Goal: Task Accomplishment & Management: Complete application form

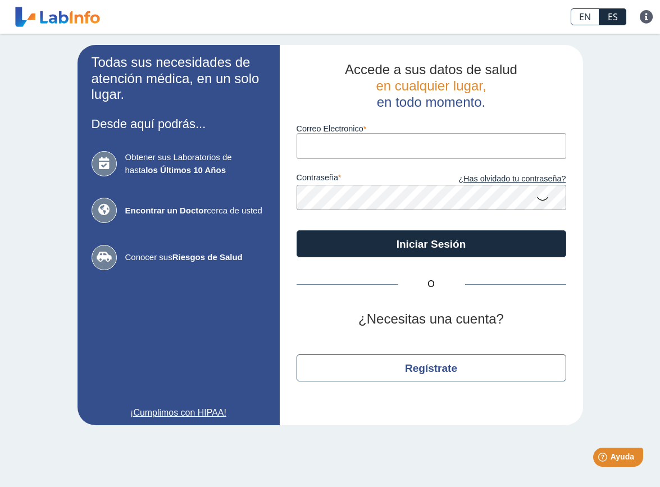
type input "[EMAIL_ADDRESS][DOMAIN_NAME]"
click at [431, 242] on button "Iniciar Sesión" at bounding box center [430, 243] width 269 height 27
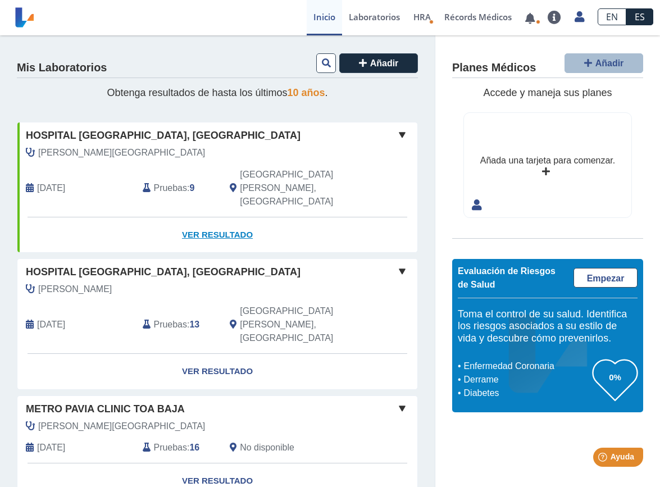
click at [229, 217] on link "Ver Resultado" at bounding box center [217, 234] width 400 height 35
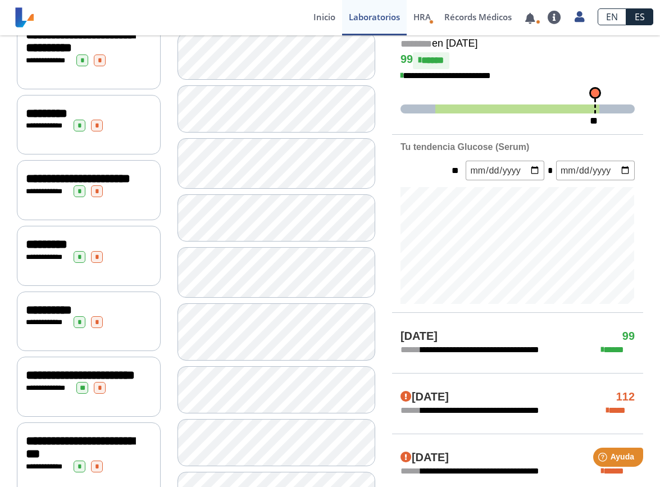
scroll to position [292, 0]
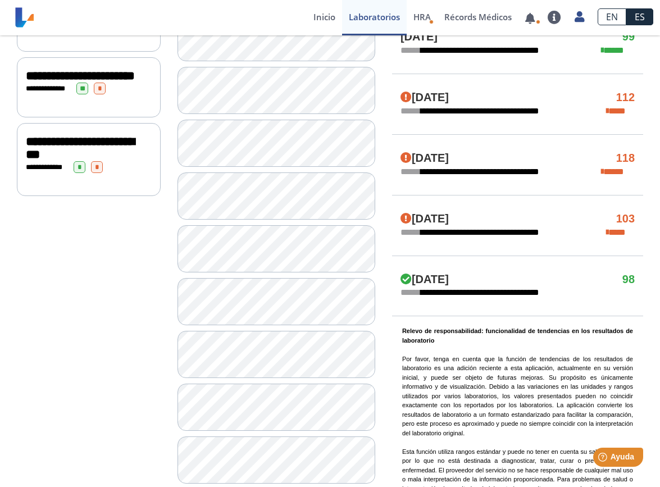
click at [107, 161] on span "**********" at bounding box center [80, 148] width 108 height 26
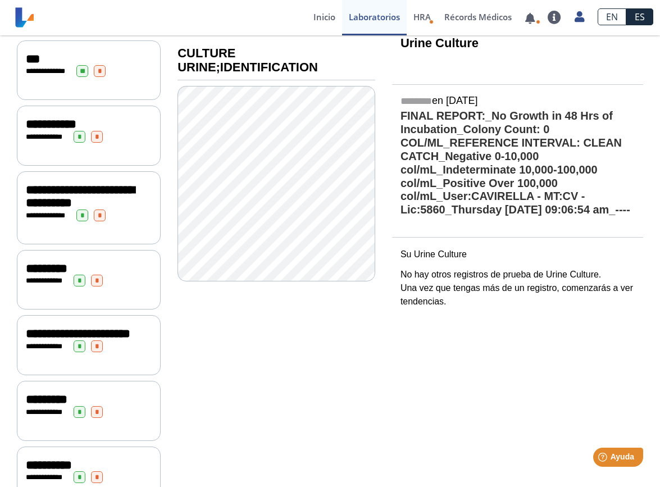
scroll to position [132, 0]
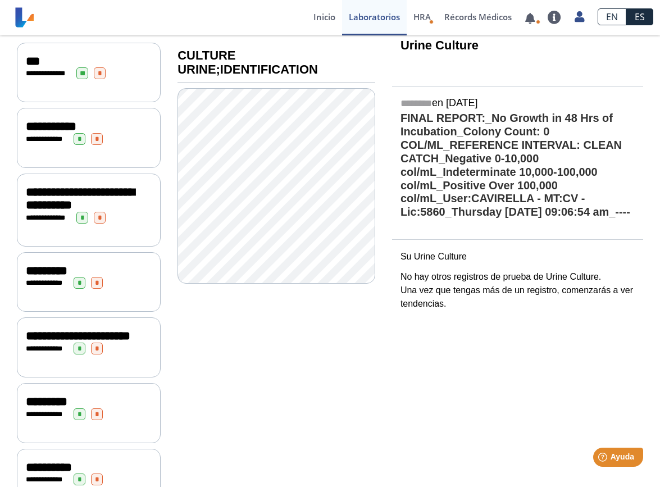
click at [84, 211] on span "**********" at bounding box center [80, 199] width 108 height 26
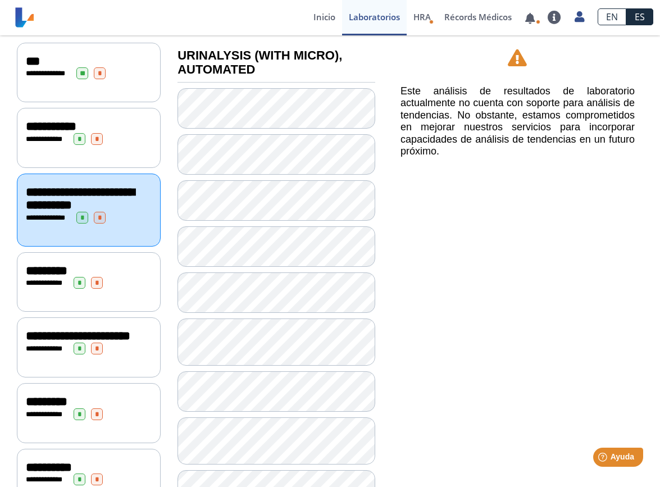
click at [155, 287] on div "**********" at bounding box center [89, 282] width 144 height 60
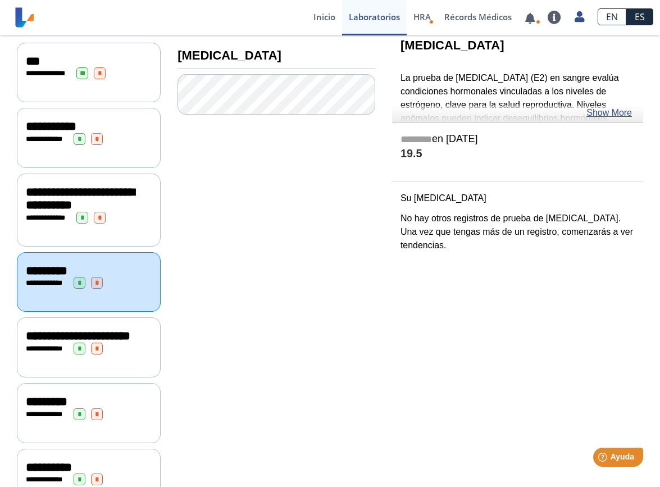
click at [106, 218] on span "*" at bounding box center [100, 218] width 12 height 12
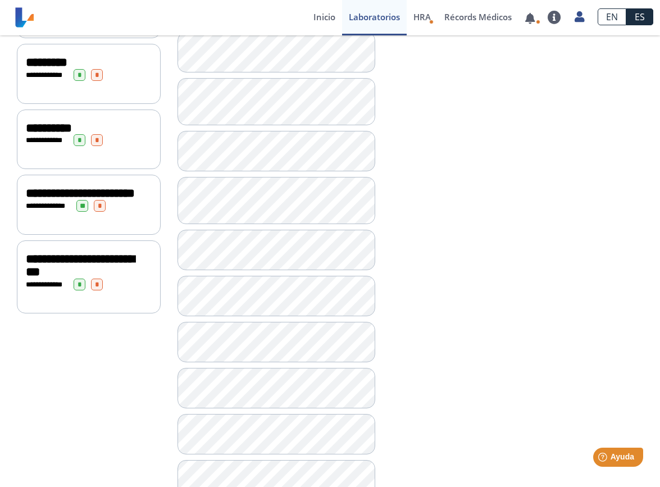
scroll to position [537, 0]
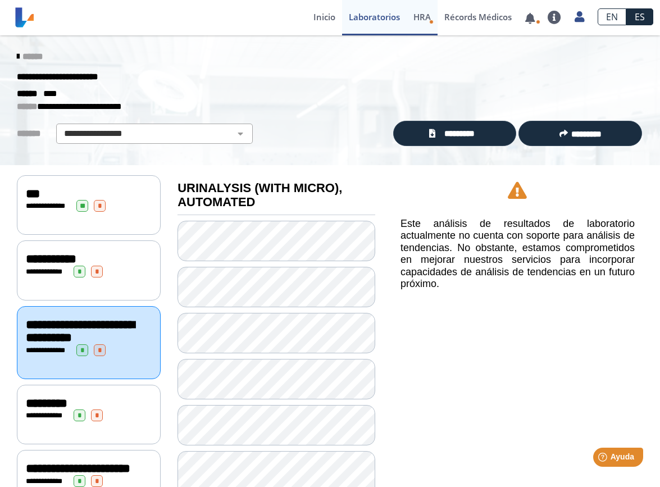
click at [425, 14] on span "HRA" at bounding box center [421, 16] width 17 height 11
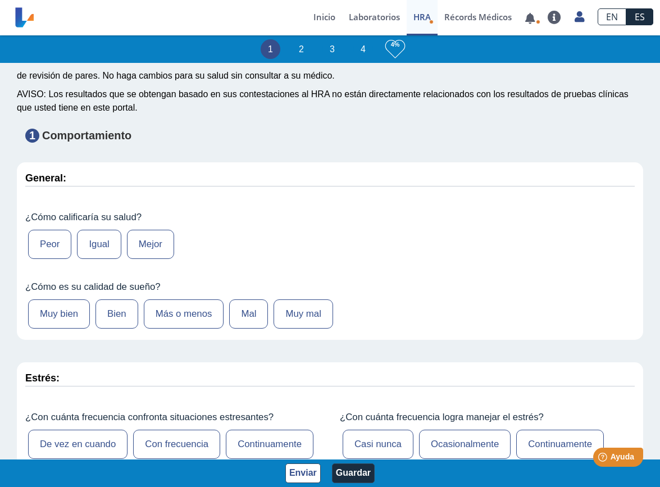
scroll to position [76, 0]
click at [97, 245] on label "Igual" at bounding box center [99, 243] width 44 height 29
click at [0, 0] on input "Igual" at bounding box center [0, 0] width 0 height 0
click at [180, 305] on label "Más o menos" at bounding box center [184, 313] width 80 height 29
click at [0, 0] on input "Más o menos" at bounding box center [0, 0] width 0 height 0
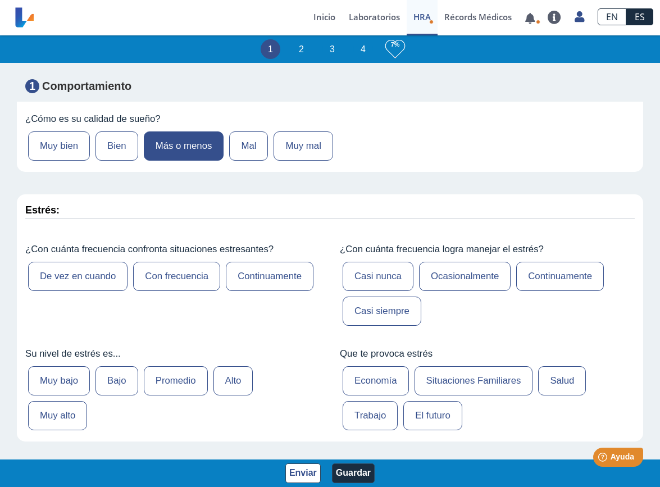
scroll to position [244, 0]
click at [273, 283] on label "Continuamente" at bounding box center [270, 275] width 88 height 29
click at [0, 0] on input "Continuamente" at bounding box center [0, 0] width 0 height 0
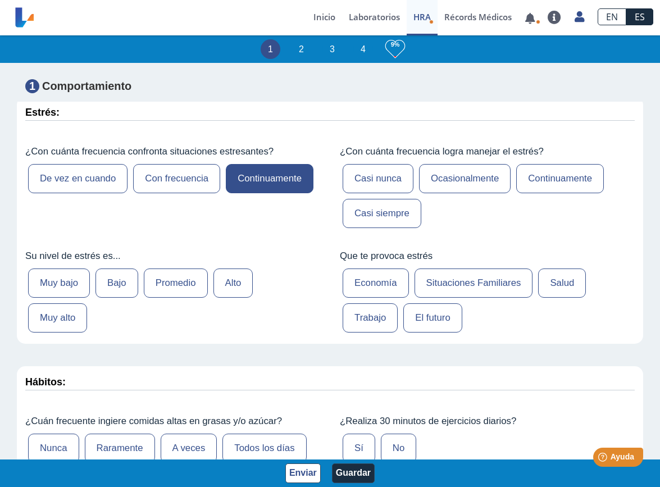
scroll to position [335, 0]
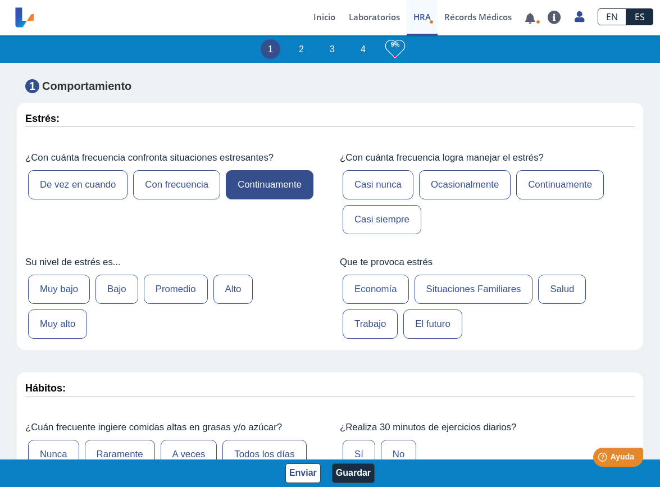
click at [248, 280] on label "Alto" at bounding box center [233, 288] width 40 height 29
click at [0, 0] on input "Alto" at bounding box center [0, 0] width 0 height 0
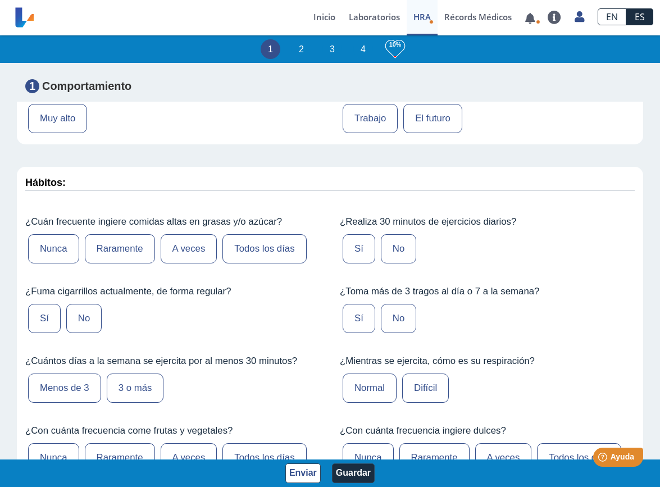
scroll to position [542, 0]
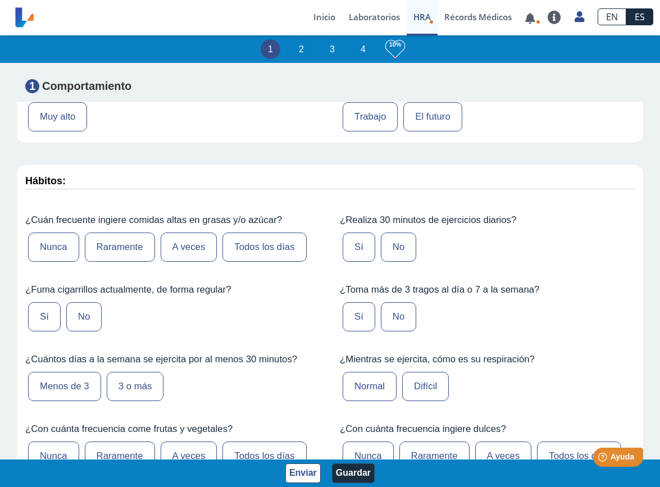
click at [190, 232] on label "A veces" at bounding box center [189, 246] width 57 height 29
click at [0, 0] on input "A veces" at bounding box center [0, 0] width 0 height 0
click at [80, 309] on label "No" at bounding box center [83, 316] width 35 height 29
click at [0, 0] on input "No" at bounding box center [0, 0] width 0 height 0
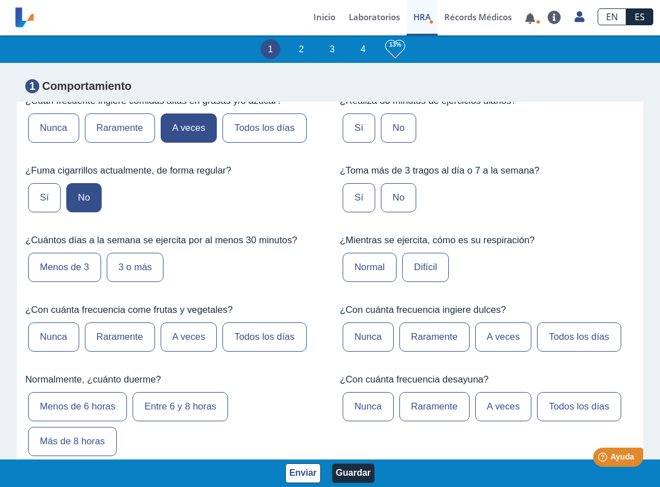
scroll to position [669, 0]
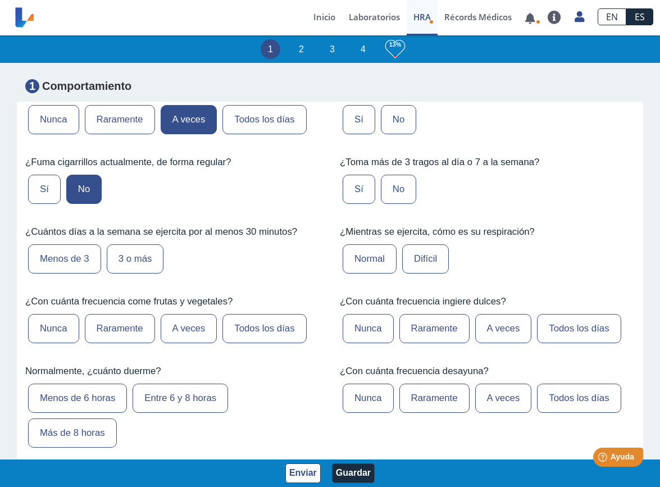
click at [47, 258] on label "Menos de 3" at bounding box center [64, 258] width 73 height 29
click at [0, 0] on input "Menos de 3" at bounding box center [0, 0] width 0 height 0
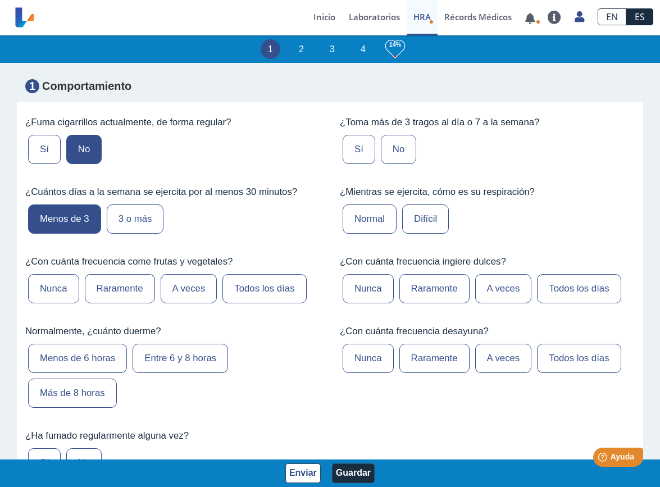
scroll to position [711, 0]
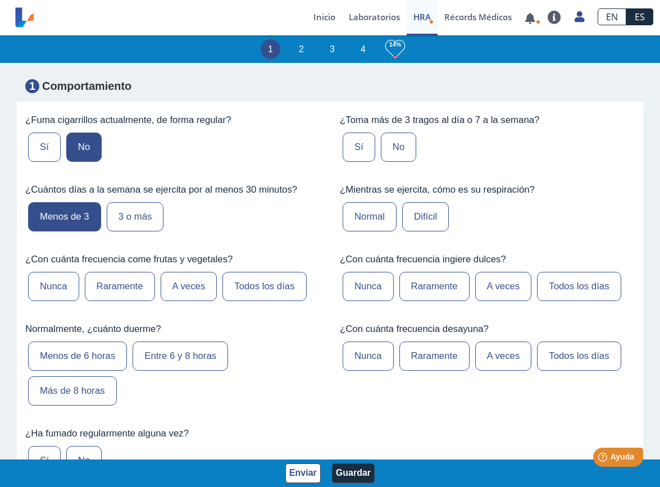
click at [203, 286] on label "A veces" at bounding box center [189, 286] width 57 height 29
click at [0, 0] on input "A veces" at bounding box center [0, 0] width 0 height 0
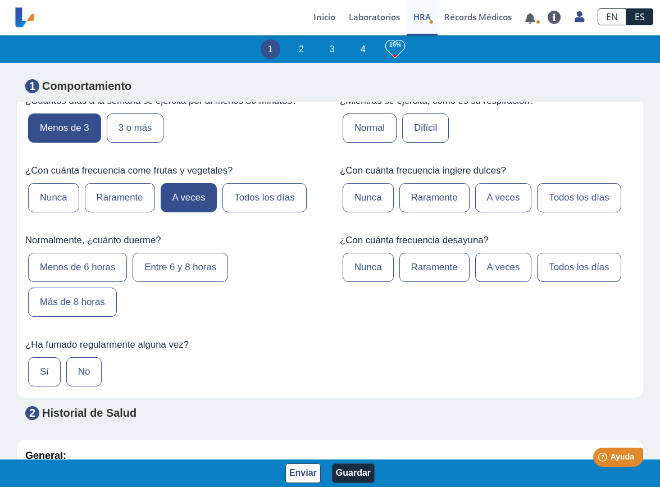
scroll to position [802, 0]
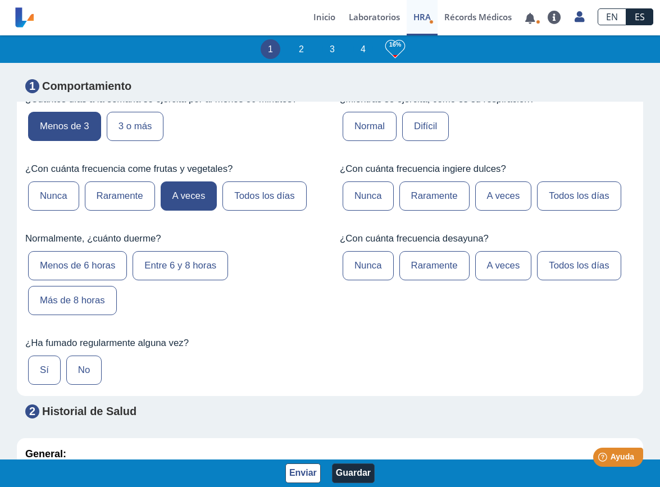
click at [100, 264] on label "Menos de 6 horas" at bounding box center [77, 265] width 99 height 29
click at [0, 0] on input "Menos de 6 horas" at bounding box center [0, 0] width 0 height 0
click at [195, 261] on label "Entre 6 y 8 horas" at bounding box center [179, 265] width 95 height 29
click at [0, 0] on input "Entre 6 y 8 horas" at bounding box center [0, 0] width 0 height 0
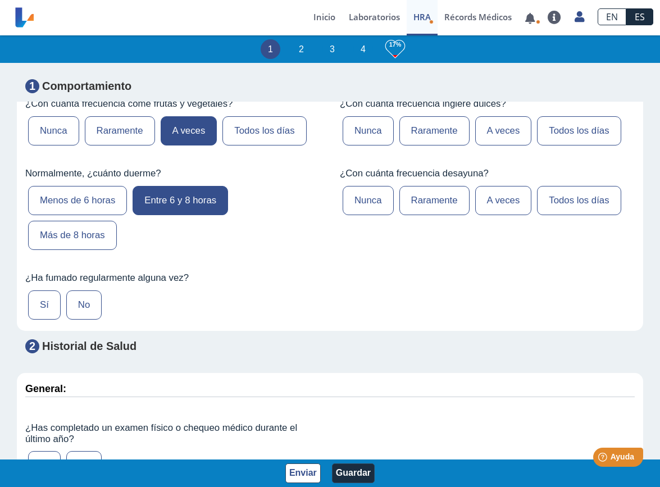
scroll to position [868, 0]
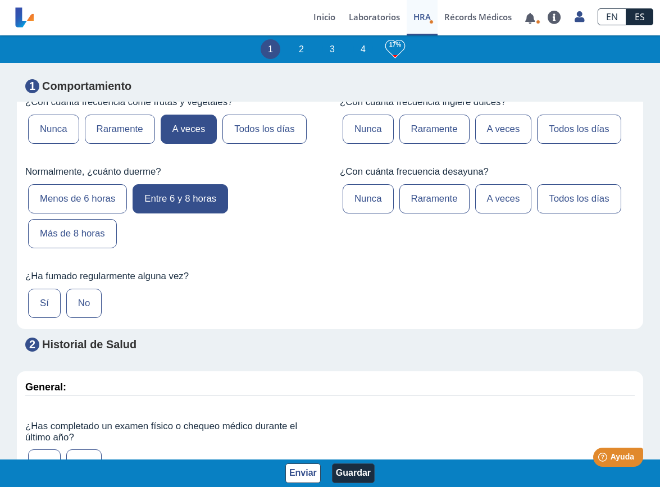
click at [48, 301] on label "Sí" at bounding box center [44, 303] width 33 height 29
click at [0, 0] on input "Sí" at bounding box center [0, 0] width 0 height 0
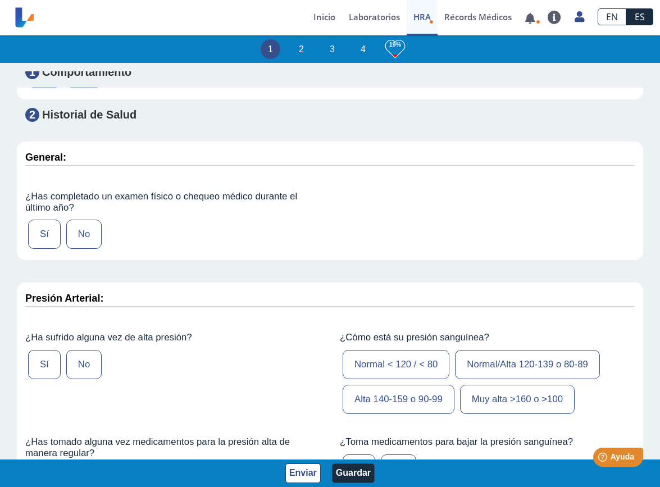
scroll to position [1099, 0]
click at [34, 236] on label "Sí" at bounding box center [44, 233] width 33 height 29
click at [0, 0] on input "Sí" at bounding box center [0, 0] width 0 height 0
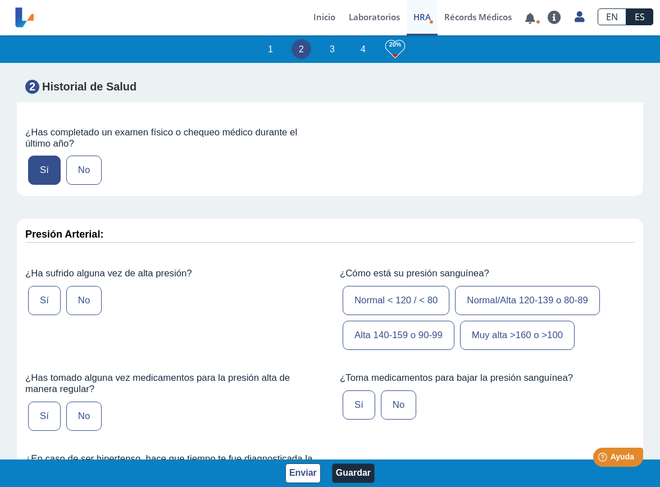
scroll to position [1174, 0]
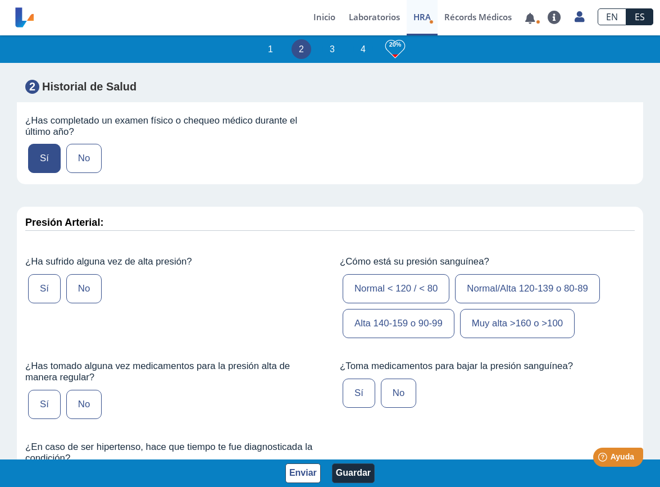
click at [49, 291] on label "Sí" at bounding box center [44, 288] width 33 height 29
click at [0, 0] on input "Sí" at bounding box center [0, 0] width 0 height 0
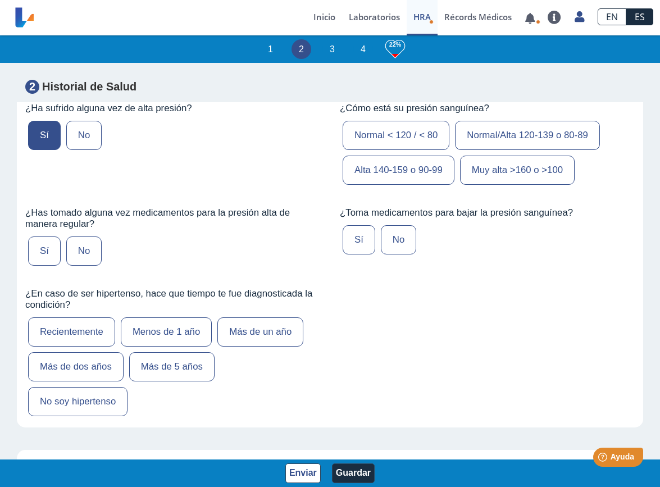
scroll to position [1334, 0]
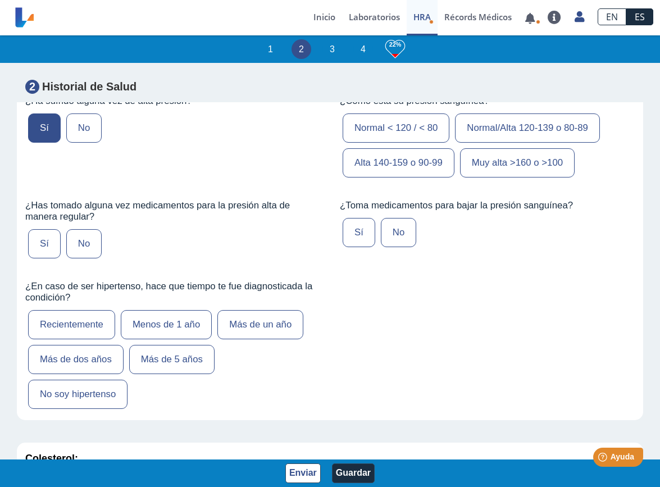
click at [34, 244] on label "Sí" at bounding box center [44, 243] width 33 height 29
click at [0, 0] on input "Sí" at bounding box center [0, 0] width 0 height 0
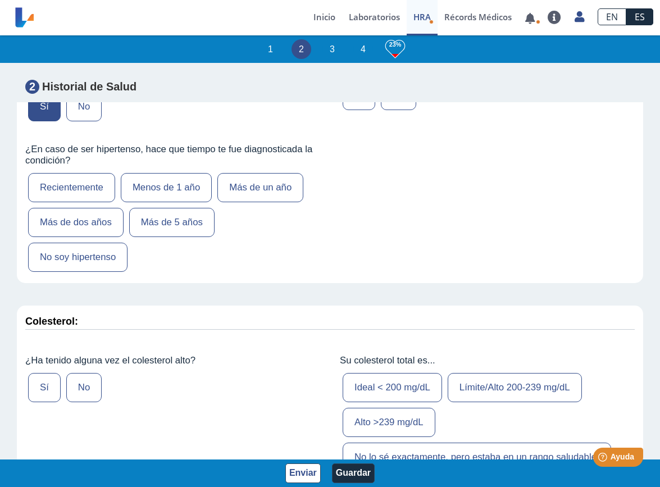
scroll to position [1472, 0]
click at [290, 234] on div "Recientemente Menos de 1 año Más de un año Más de dos años Más de 5 años No soy…" at bounding box center [172, 222] width 295 height 104
click at [110, 213] on label "Más de dos años" at bounding box center [75, 221] width 95 height 29
click at [0, 0] on input "Más de dos años" at bounding box center [0, 0] width 0 height 0
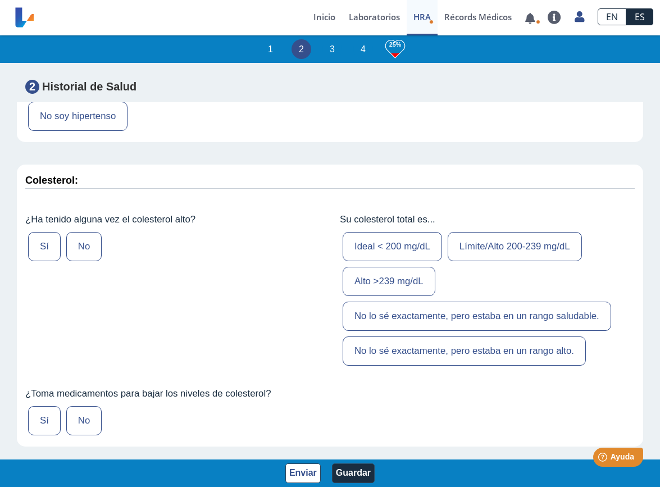
scroll to position [1614, 0]
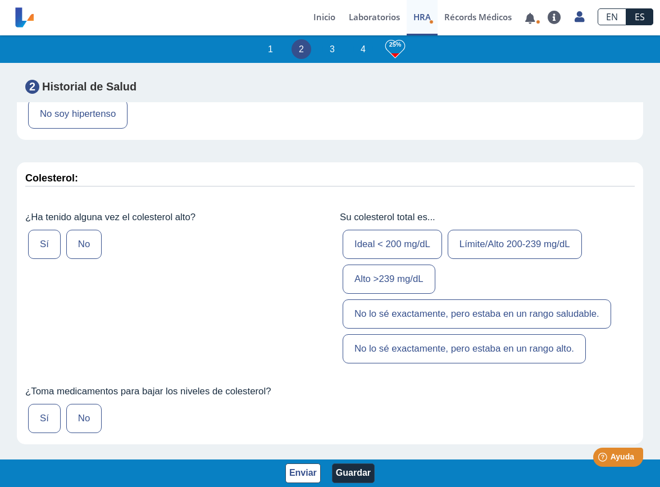
click at [83, 235] on label "No" at bounding box center [83, 244] width 35 height 29
click at [0, 0] on input "No" at bounding box center [0, 0] width 0 height 0
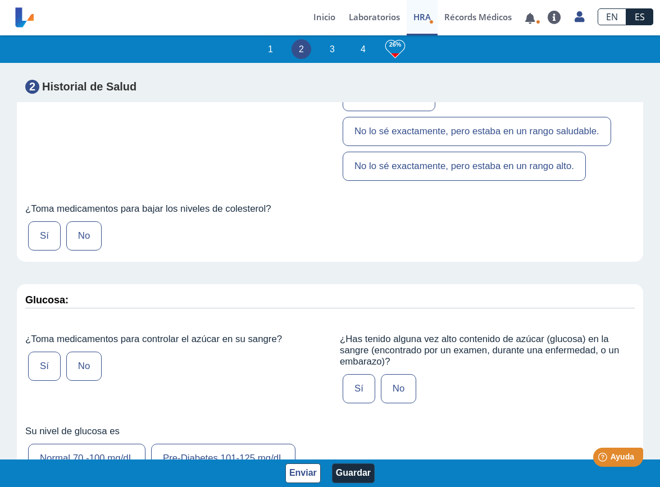
scroll to position [1802, 0]
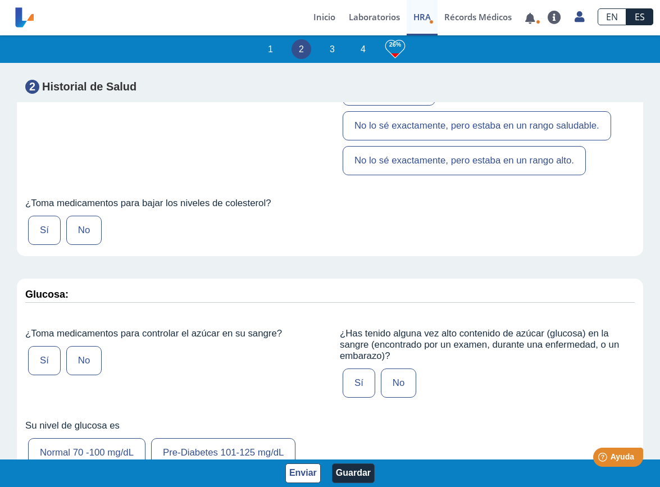
click at [103, 219] on div "Sí No" at bounding box center [172, 230] width 295 height 35
click at [101, 219] on label "No" at bounding box center [83, 230] width 35 height 29
click at [0, 0] on input "No" at bounding box center [0, 0] width 0 height 0
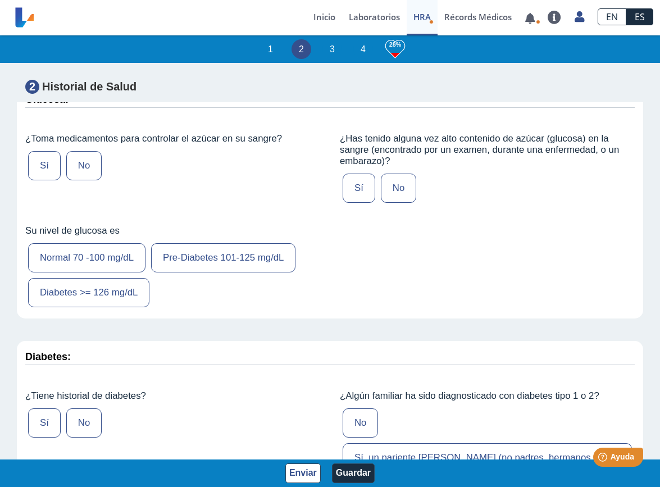
scroll to position [2008, 0]
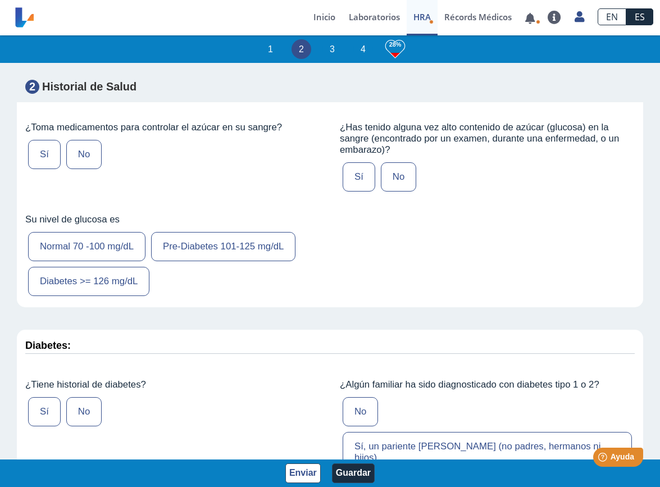
click at [47, 149] on label "Sí" at bounding box center [44, 154] width 33 height 29
click at [0, 0] on input "Sí" at bounding box center [0, 0] width 0 height 0
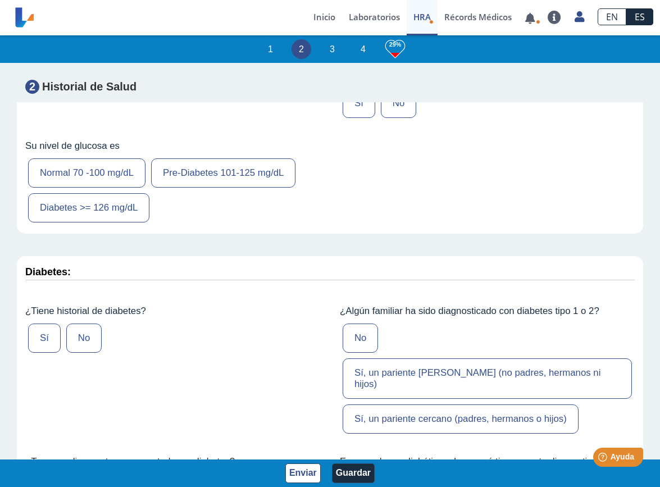
scroll to position [2083, 0]
click at [106, 163] on label "Normal 70 -100 mg/dL" at bounding box center [86, 171] width 117 height 29
click at [0, 0] on input "Normal 70 -100 mg/dL" at bounding box center [0, 0] width 0 height 0
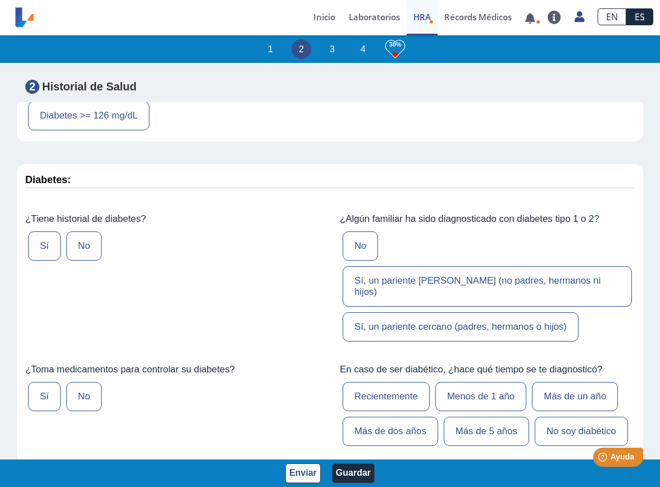
scroll to position [2177, 0]
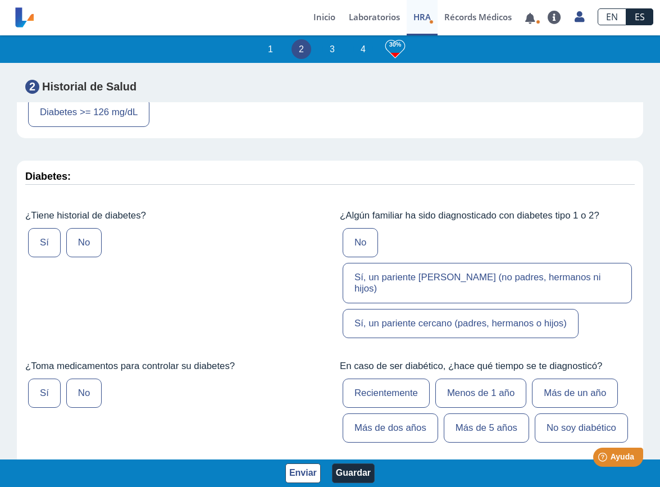
click at [82, 228] on label "No" at bounding box center [83, 242] width 35 height 29
click at [0, 0] on input "No" at bounding box center [0, 0] width 0 height 0
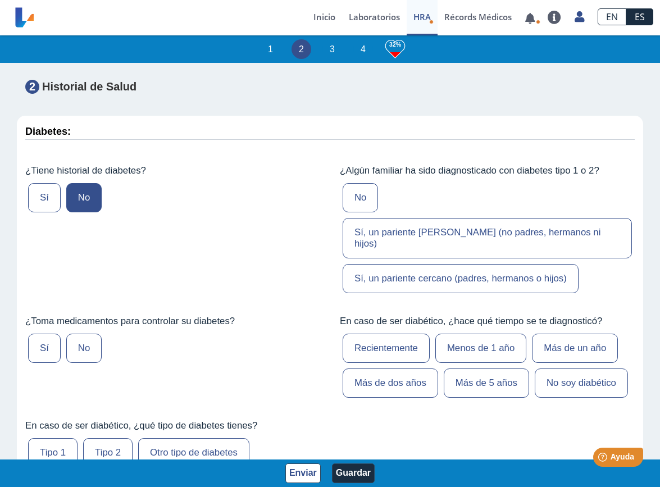
scroll to position [2228, 0]
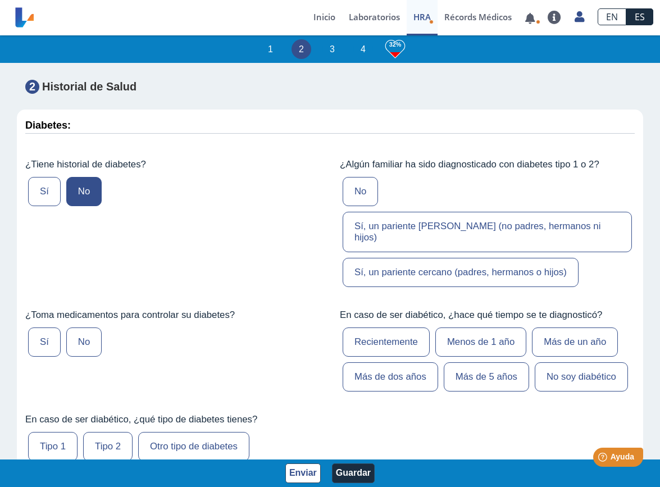
click at [83, 327] on label "No" at bounding box center [83, 341] width 35 height 29
click at [0, 0] on input "No" at bounding box center [0, 0] width 0 height 0
click at [81, 327] on label "No" at bounding box center [83, 341] width 35 height 29
click at [0, 0] on input "No" at bounding box center [0, 0] width 0 height 0
click at [47, 327] on label "Sí" at bounding box center [44, 341] width 33 height 29
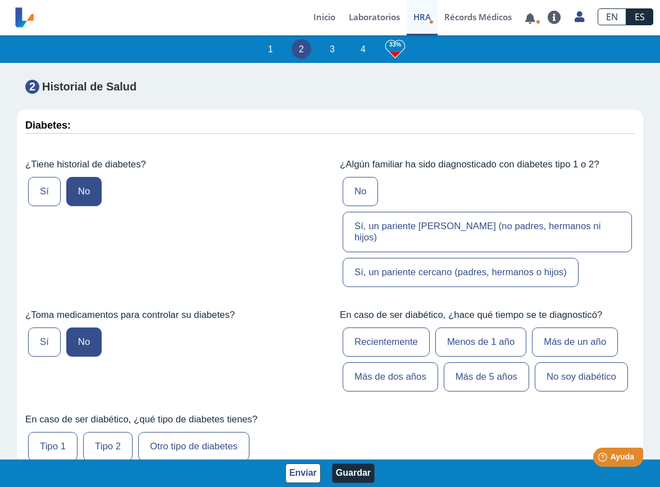
click at [0, 0] on input "Sí" at bounding box center [0, 0] width 0 height 0
click at [88, 327] on label "No" at bounding box center [83, 341] width 35 height 29
click at [0, 0] on input "No" at bounding box center [0, 0] width 0 height 0
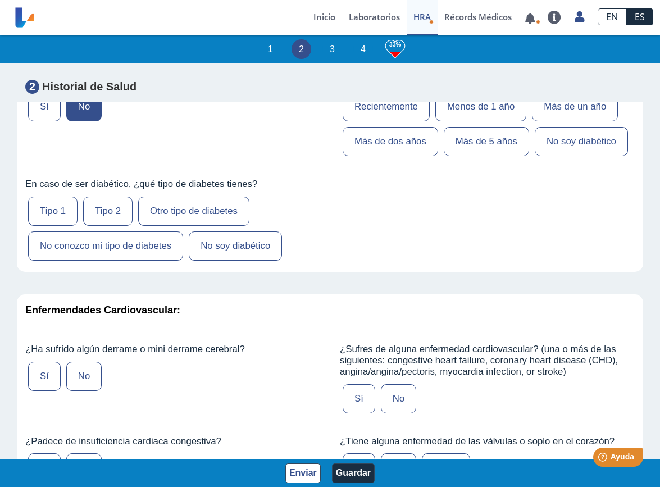
scroll to position [2454, 0]
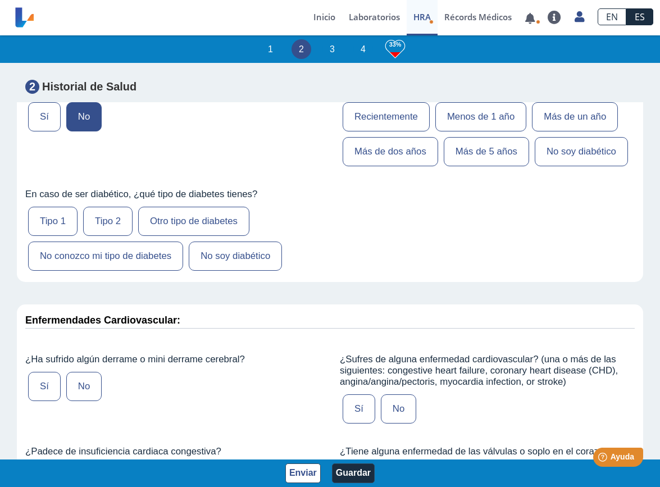
click at [241, 241] on label "No soy diabético" at bounding box center [235, 255] width 93 height 29
click at [0, 0] on input "No soy diabético" at bounding box center [0, 0] width 0 height 0
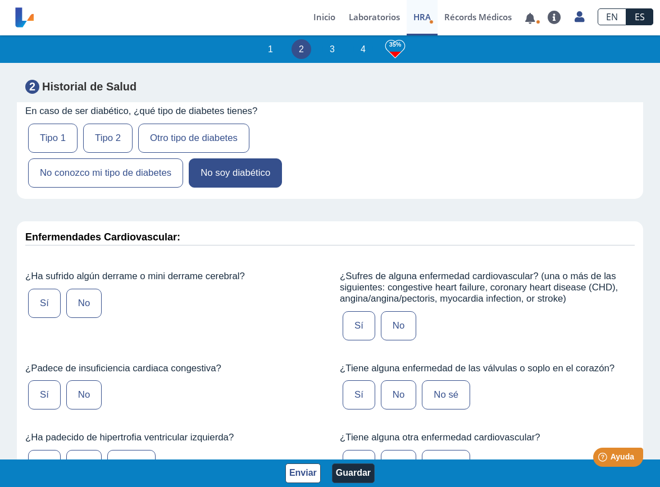
scroll to position [2539, 0]
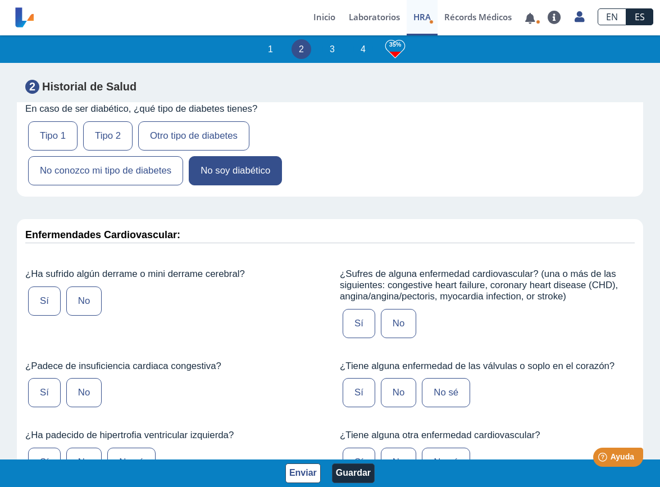
click at [77, 286] on label "No" at bounding box center [83, 300] width 35 height 29
click at [0, 0] on input "No" at bounding box center [0, 0] width 0 height 0
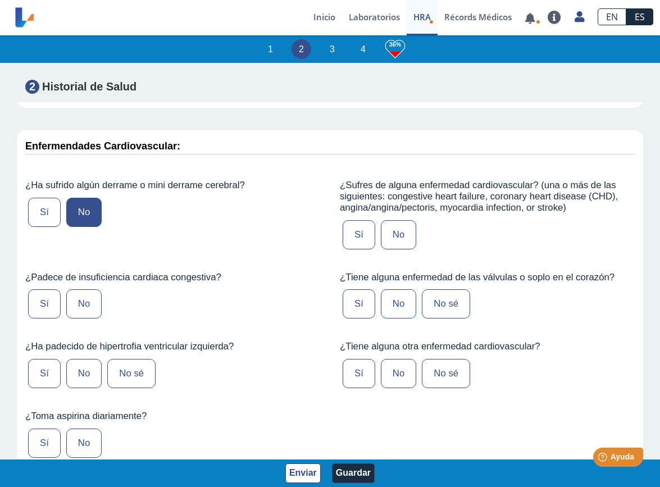
scroll to position [2636, 0]
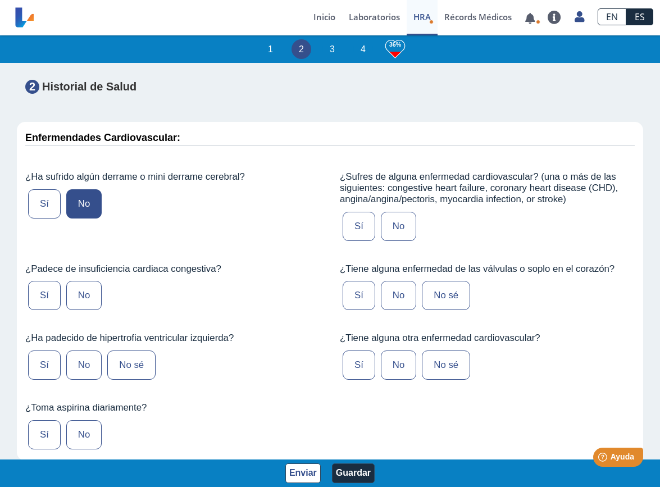
click at [84, 281] on label "No" at bounding box center [83, 295] width 35 height 29
click at [0, 0] on input "No" at bounding box center [0, 0] width 0 height 0
click at [90, 350] on label "No" at bounding box center [83, 364] width 35 height 29
click at [0, 0] on input "No" at bounding box center [0, 0] width 0 height 0
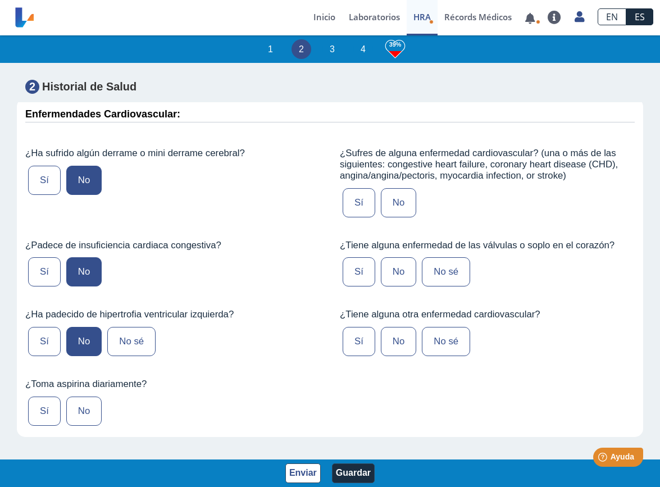
scroll to position [2664, 0]
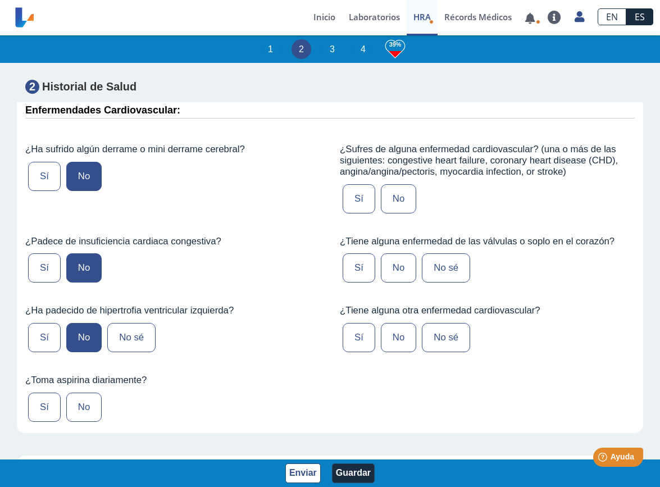
click at [45, 392] on label "Sí" at bounding box center [44, 406] width 33 height 29
click at [0, 0] on input "Sí" at bounding box center [0, 0] width 0 height 0
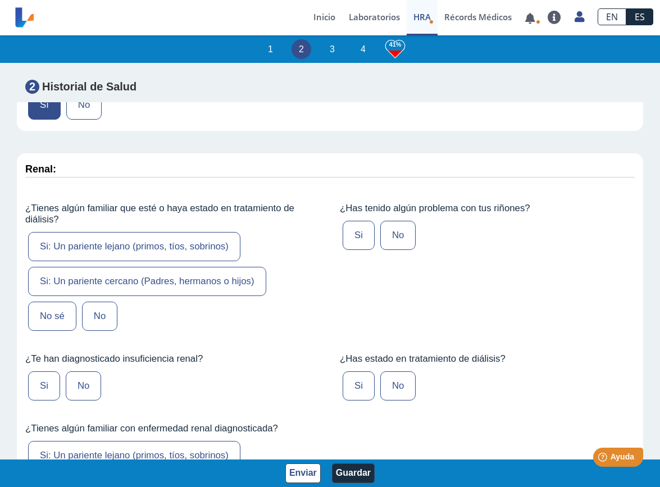
scroll to position [3001, 0]
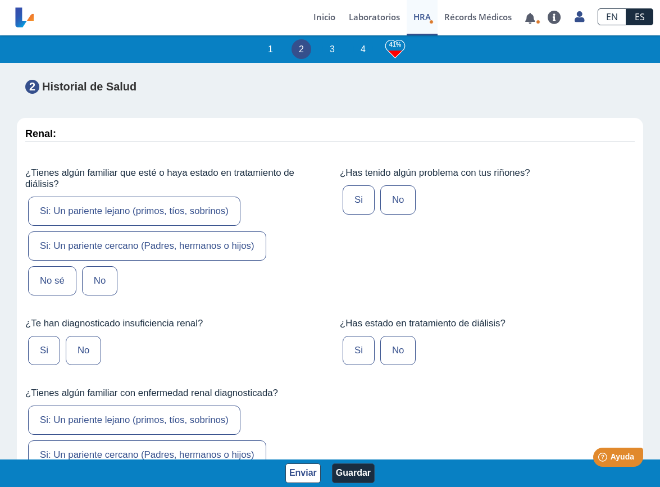
click at [95, 266] on label "No" at bounding box center [99, 280] width 35 height 29
click at [0, 0] on input "No" at bounding box center [0, 0] width 0 height 0
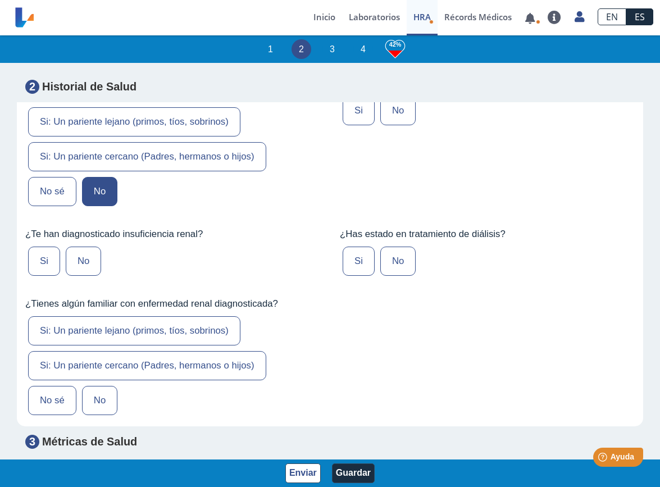
scroll to position [3093, 0]
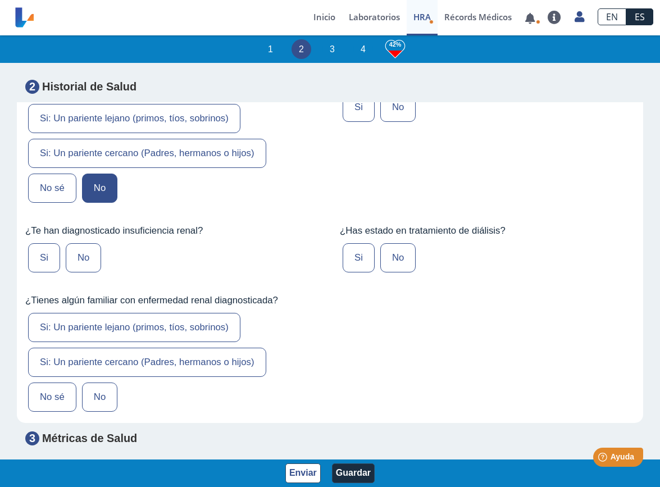
click at [91, 243] on label "No" at bounding box center [83, 257] width 35 height 29
click at [0, 0] on input "No" at bounding box center [0, 0] width 0 height 0
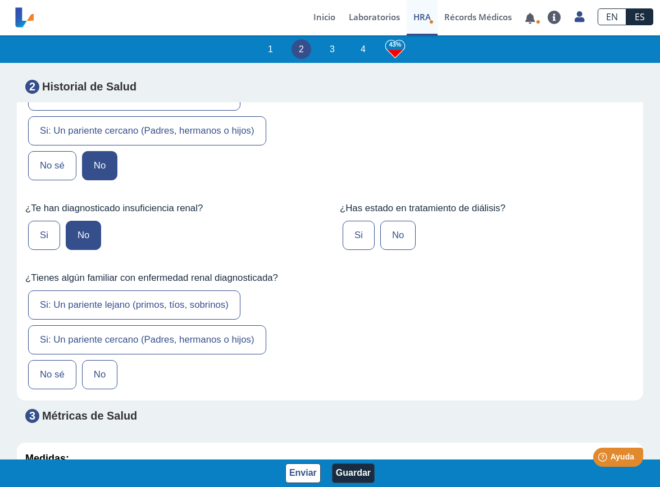
scroll to position [3117, 0]
click at [112, 359] on label "No" at bounding box center [99, 373] width 35 height 29
click at [0, 0] on input "No" at bounding box center [0, 0] width 0 height 0
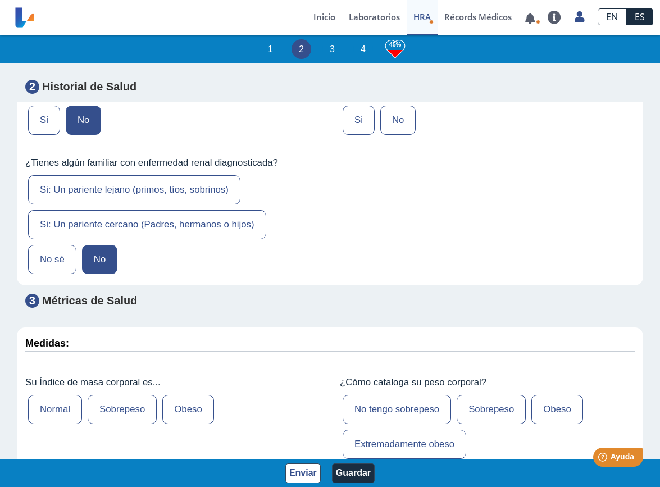
scroll to position [3320, 0]
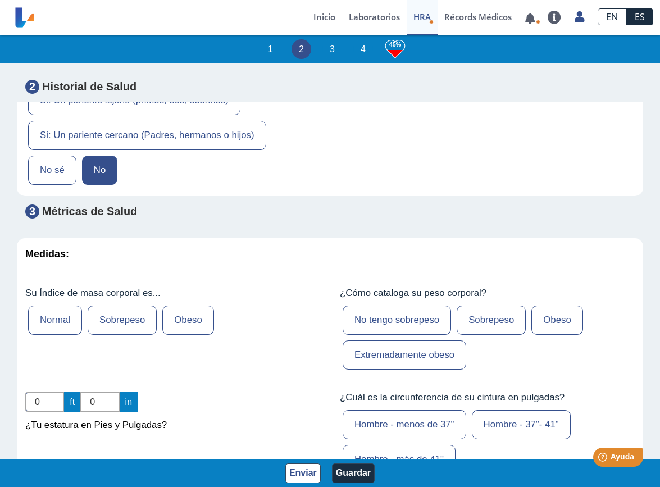
click at [217, 292] on div "Su Índice de masa corporal es... Normal Sobrepeso Obeso" at bounding box center [173, 330] width 312 height 102
click at [131, 305] on label "Sobrepeso" at bounding box center [122, 319] width 69 height 29
click at [0, 0] on input "Sobrepeso" at bounding box center [0, 0] width 0 height 0
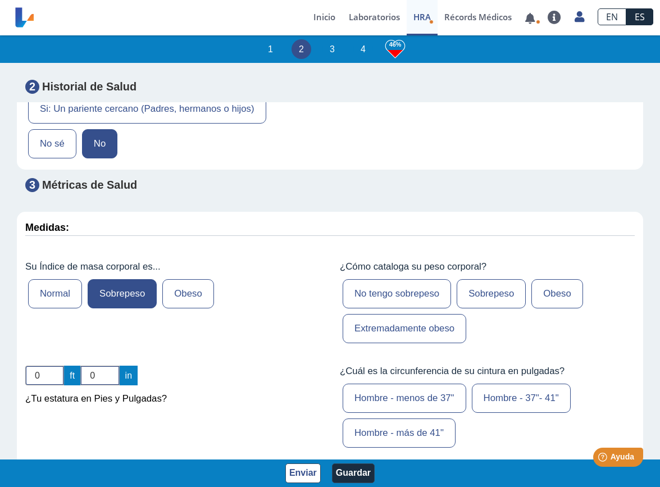
scroll to position [3351, 0]
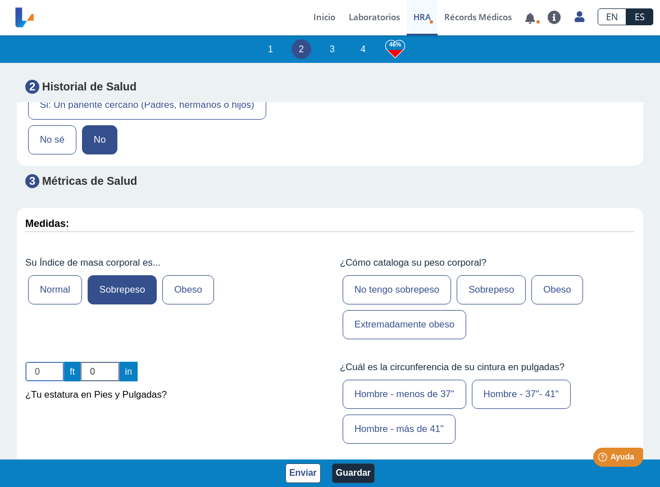
click at [58, 361] on input "0" at bounding box center [44, 371] width 39 height 20
click at [57, 361] on input "0" at bounding box center [44, 371] width 39 height 20
click at [48, 361] on input "0" at bounding box center [44, 371] width 39 height 20
type input "6"
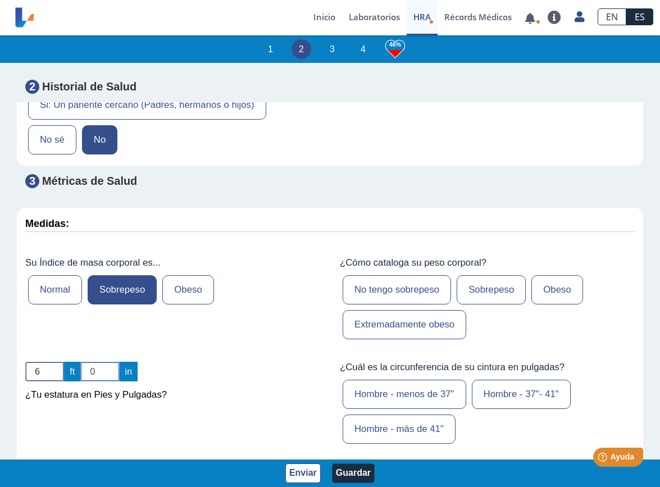
click at [102, 361] on input "0" at bounding box center [99, 371] width 39 height 20
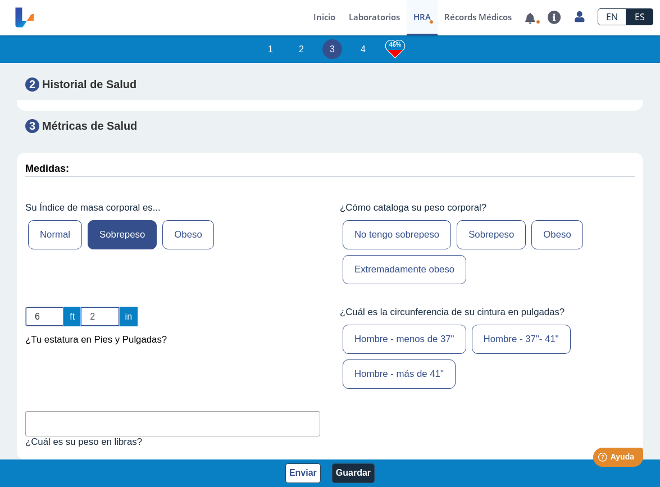
scroll to position [3412, 0]
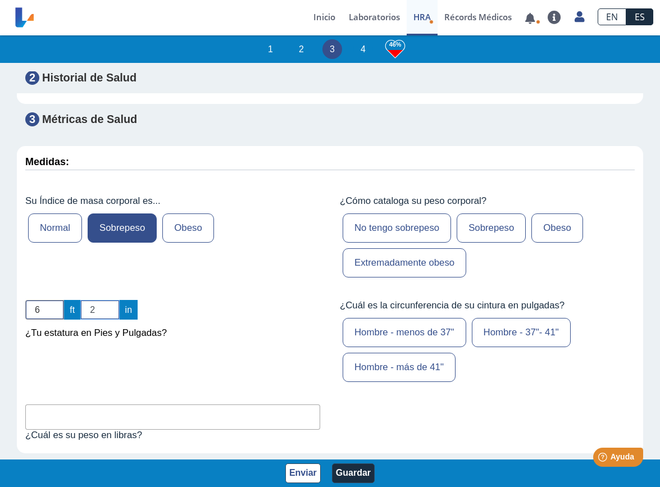
type input "2"
click at [51, 404] on input "text" at bounding box center [172, 416] width 295 height 25
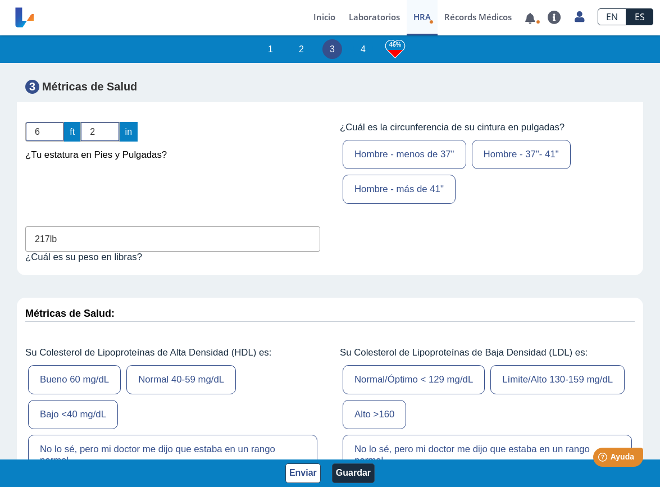
scroll to position [3599, 0]
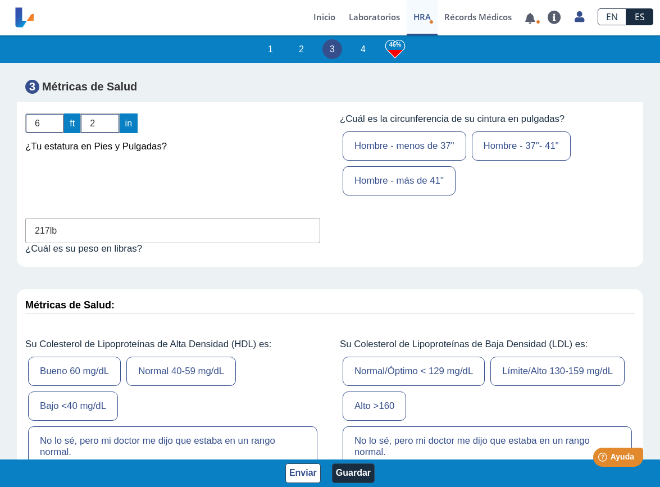
type input "217lb"
click at [80, 391] on label "Bajo <40 mg/dL" at bounding box center [73, 405] width 90 height 29
click at [0, 0] on input "Bajo <40 mg/dL" at bounding box center [0, 0] width 0 height 0
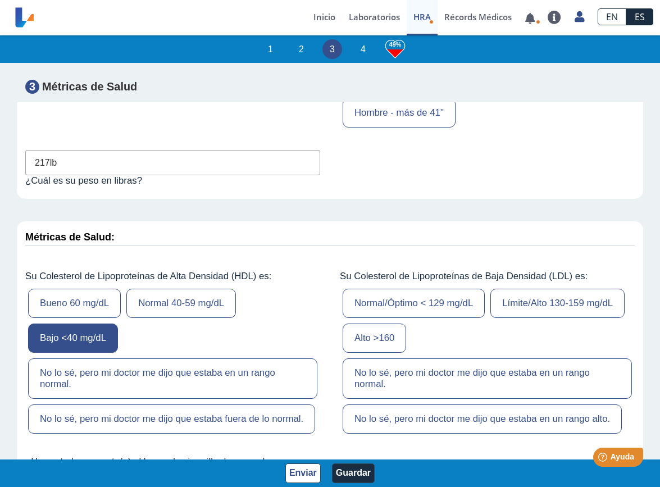
scroll to position [3667, 0]
click at [111, 323] on label "Bajo <40 mg/dL" at bounding box center [73, 337] width 90 height 29
click at [0, 0] on input "Bajo <40 mg/dL" at bounding box center [0, 0] width 0 height 0
click at [117, 358] on label "No lo sé, pero mi doctor me dijo que estaba en un rango normal." at bounding box center [172, 378] width 289 height 40
click at [0, 0] on input "No lo sé, pero mi doctor me dijo que estaba en un rango normal." at bounding box center [0, 0] width 0 height 0
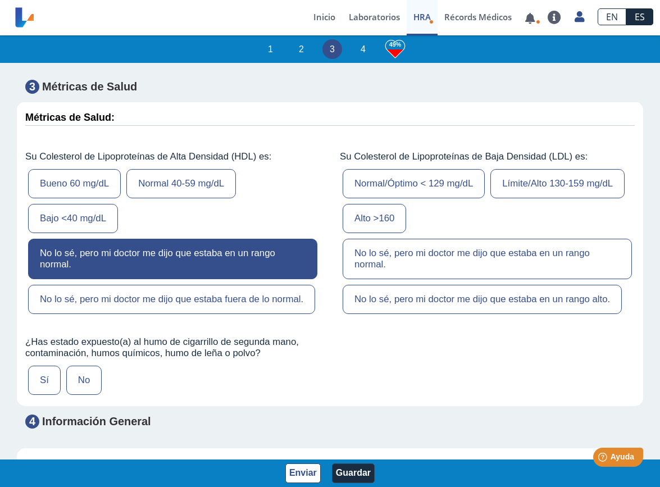
scroll to position [3787, 0]
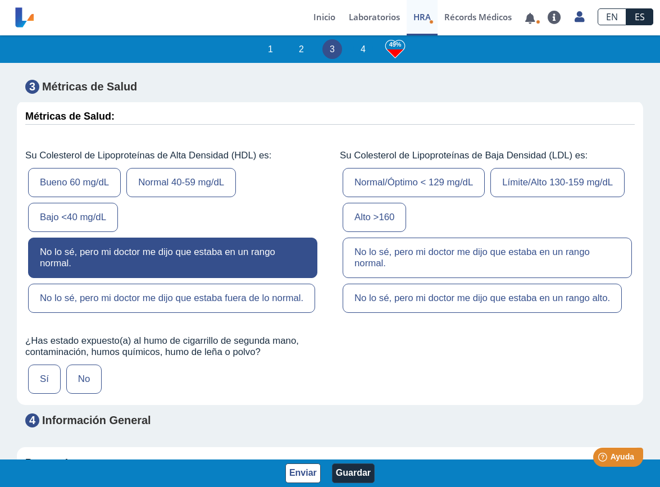
click at [44, 364] on label "Sí" at bounding box center [44, 378] width 33 height 29
click at [0, 0] on input "Sí" at bounding box center [0, 0] width 0 height 0
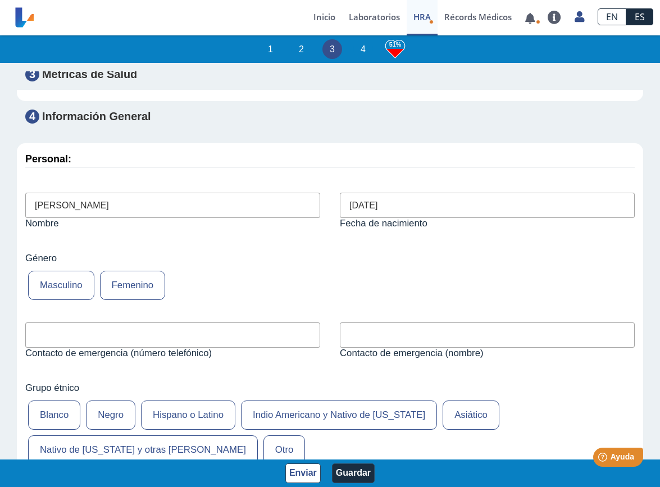
scroll to position [4093, 0]
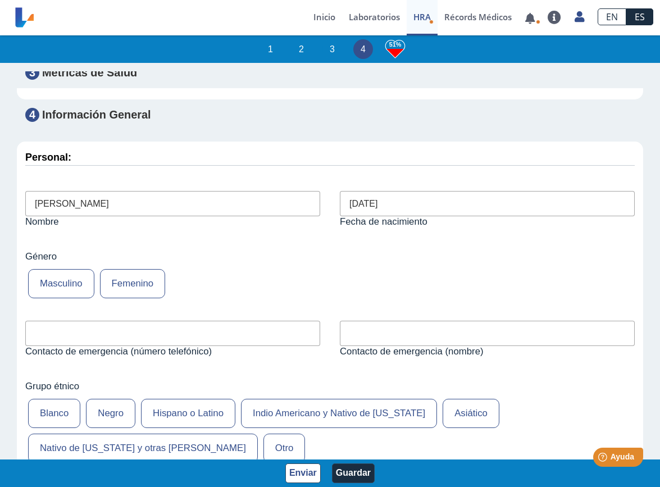
click at [114, 321] on input "text" at bounding box center [172, 333] width 295 height 25
type input "[PHONE_NUMBER]"
type input "[PERSON_NAME]"
click at [58, 399] on label "Blanco" at bounding box center [54, 413] width 52 height 29
click at [0, 0] on input "Blanco" at bounding box center [0, 0] width 0 height 0
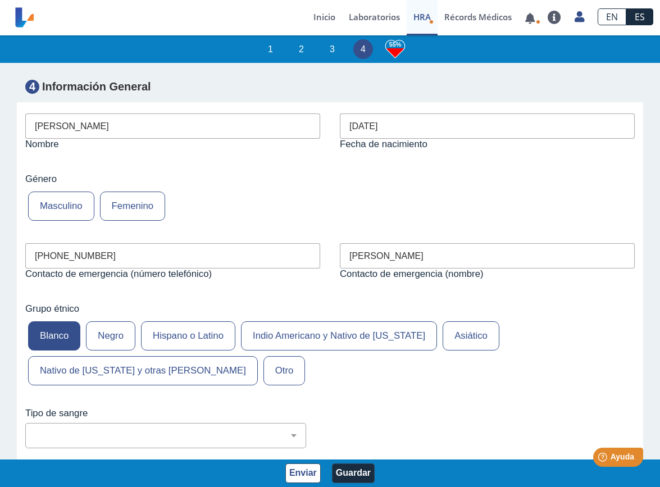
scroll to position [4178, 0]
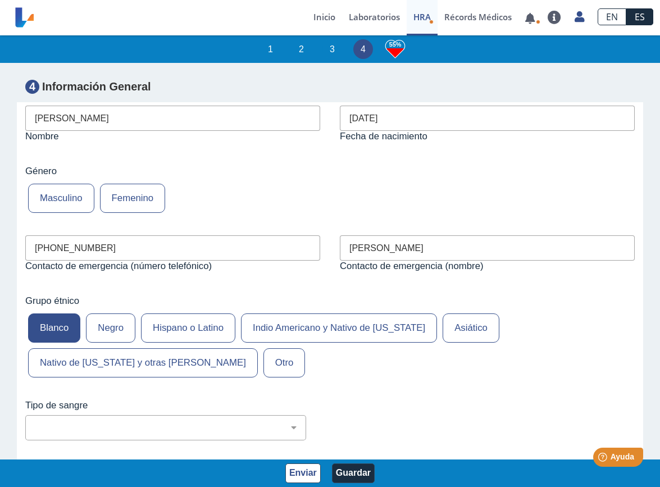
click at [207, 313] on label "Hispano o Latino" at bounding box center [188, 327] width 94 height 29
click at [0, 0] on input "Hispano o Latino" at bounding box center [0, 0] width 0 height 0
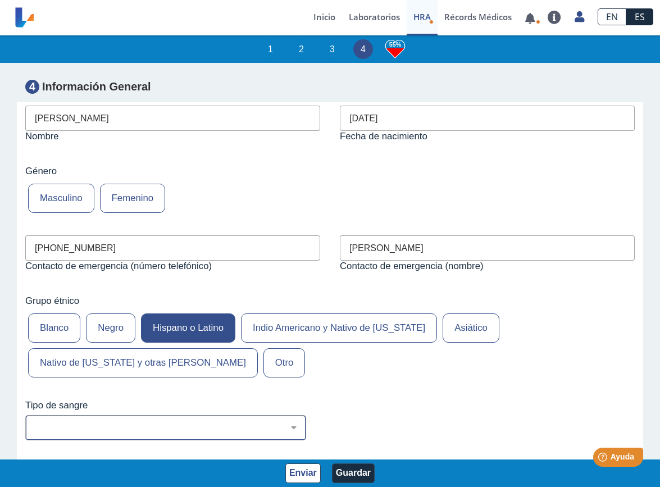
select select "1: 227"
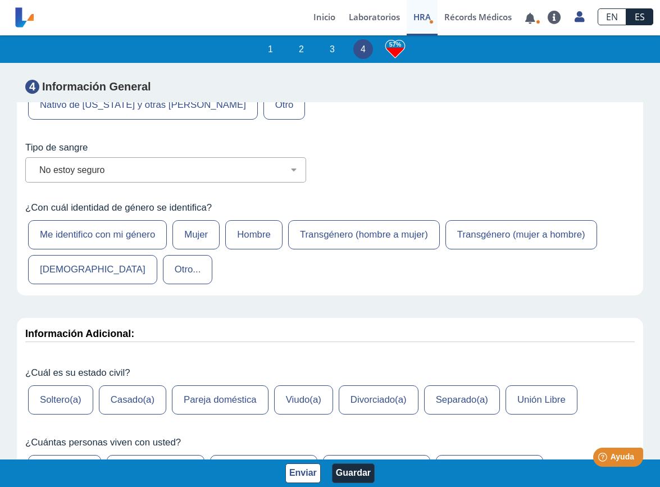
scroll to position [4440, 0]
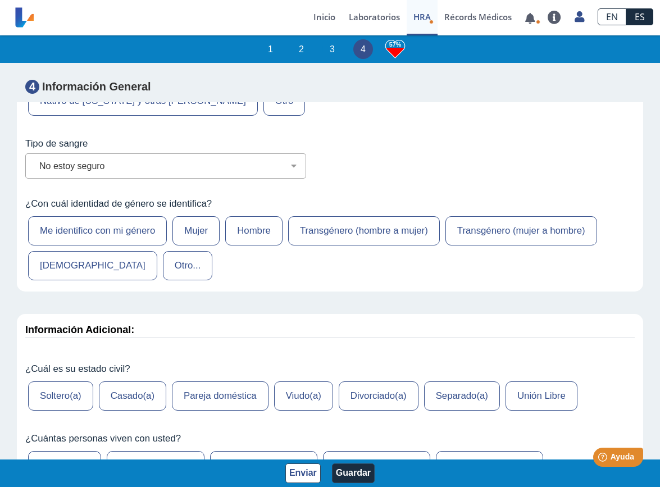
click at [262, 216] on label "Hombre" at bounding box center [253, 230] width 57 height 29
click at [0, 0] on input "Hombre" at bounding box center [0, 0] width 0 height 0
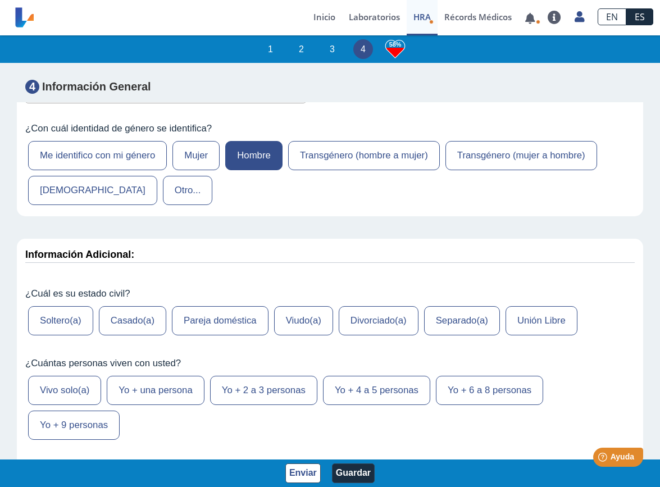
scroll to position [4516, 0]
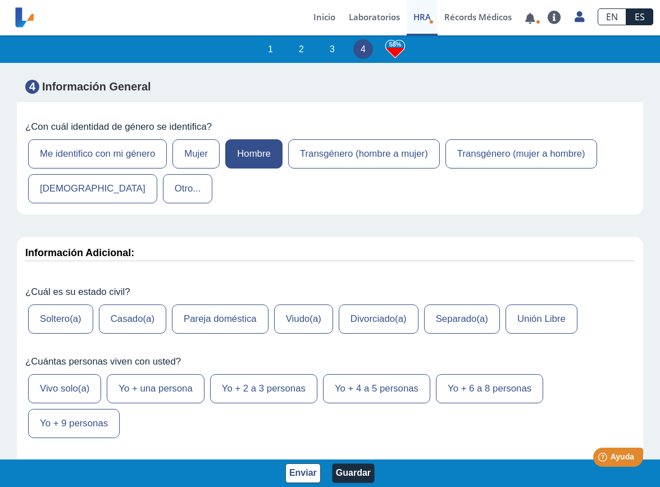
click at [223, 304] on label "Pareja doméstica" at bounding box center [220, 318] width 97 height 29
click at [0, 0] on input "Pareja doméstica" at bounding box center [0, 0] width 0 height 0
click at [542, 304] on label "Unión Libre" at bounding box center [541, 318] width 72 height 29
click at [0, 0] on input "Unión Libre" at bounding box center [0, 0] width 0 height 0
click at [166, 374] on label "Yo + una persona" at bounding box center [155, 388] width 97 height 29
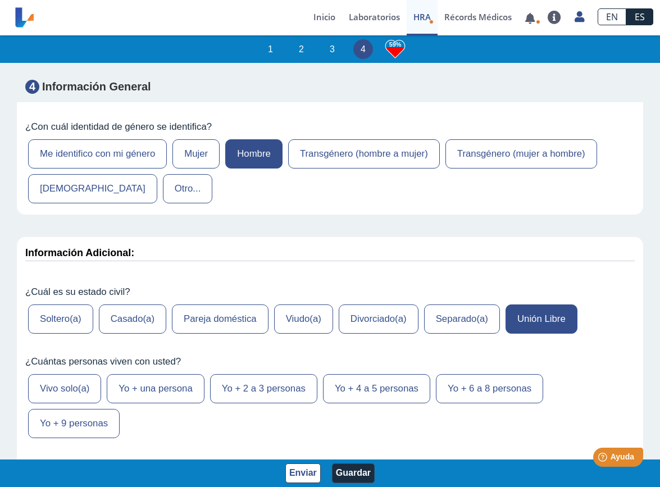
click at [0, 0] on input "Yo + una persona" at bounding box center [0, 0] width 0 height 0
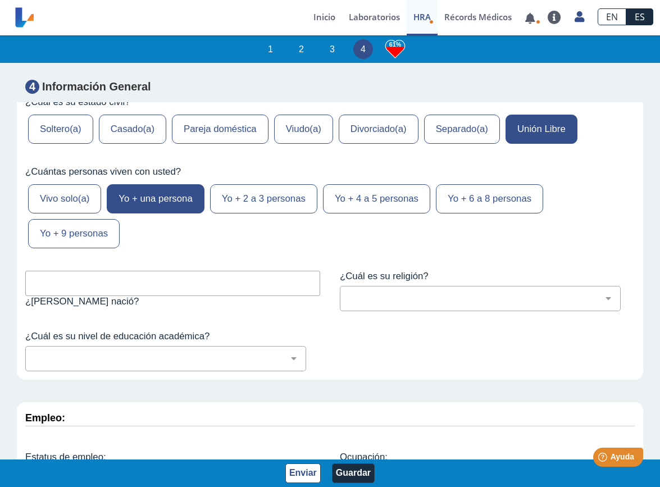
scroll to position [4714, 0]
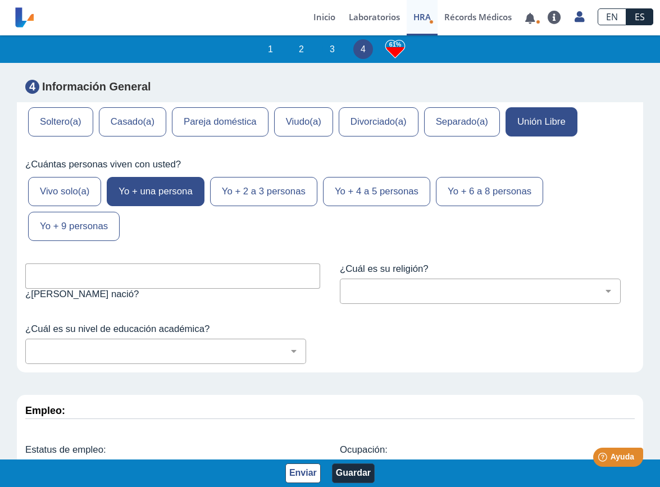
click at [43, 263] on input "text" at bounding box center [172, 275] width 295 height 25
type input "[US_STATE]"
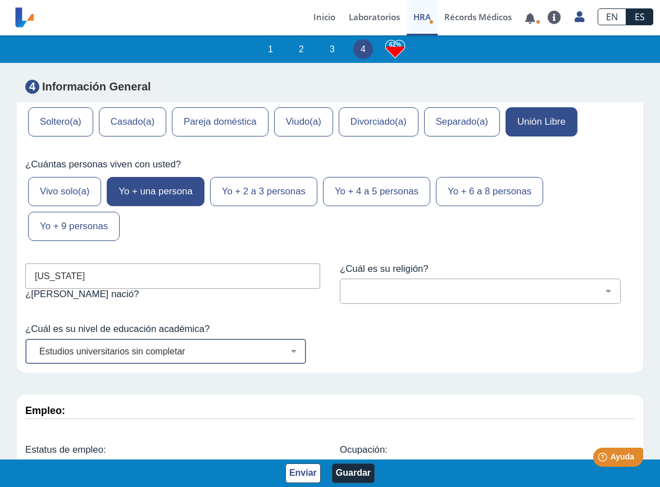
select select "6: 279"
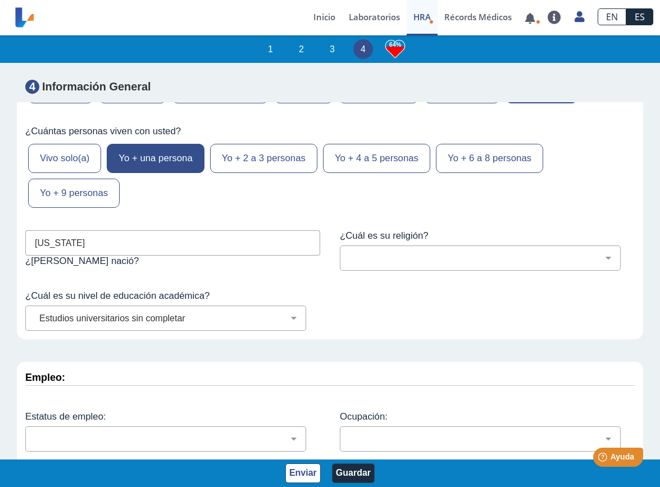
scroll to position [4745, 0]
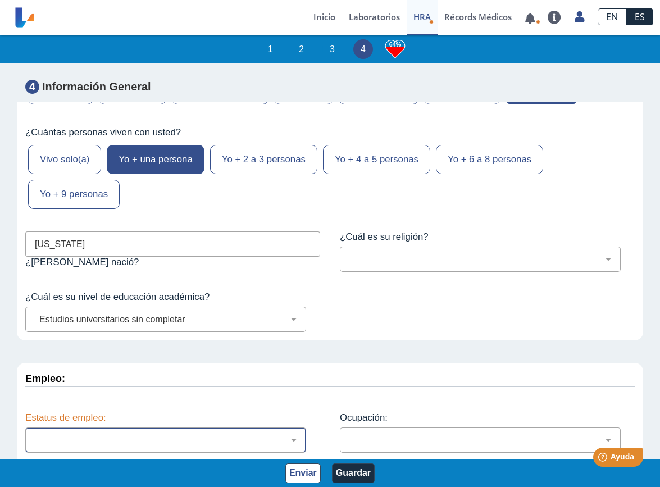
select select "2: 134"
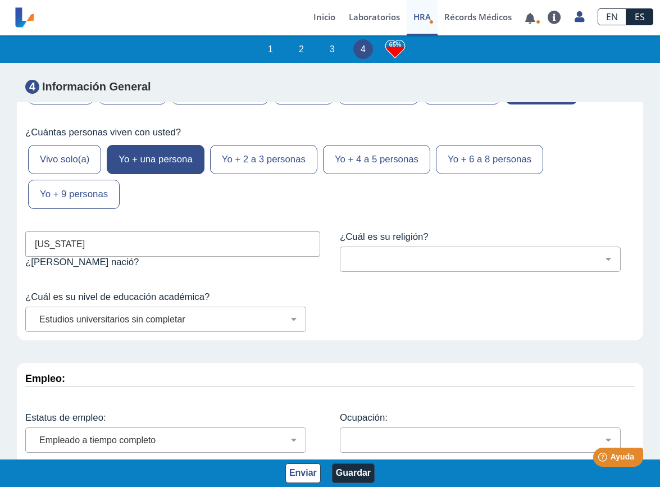
select select "7: 149"
select select "19: 186"
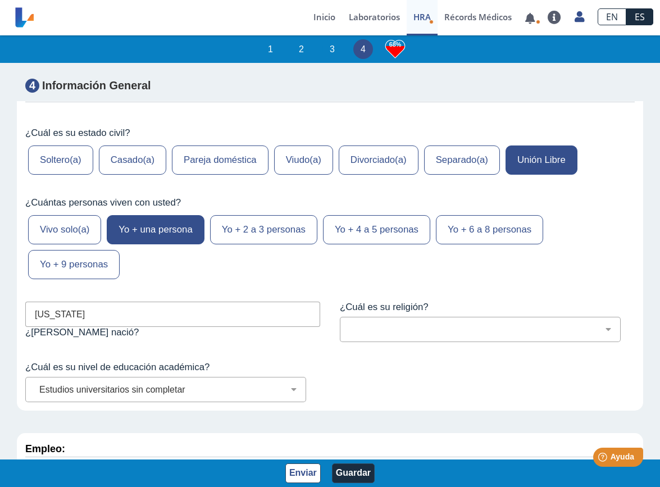
scroll to position [4674, 0]
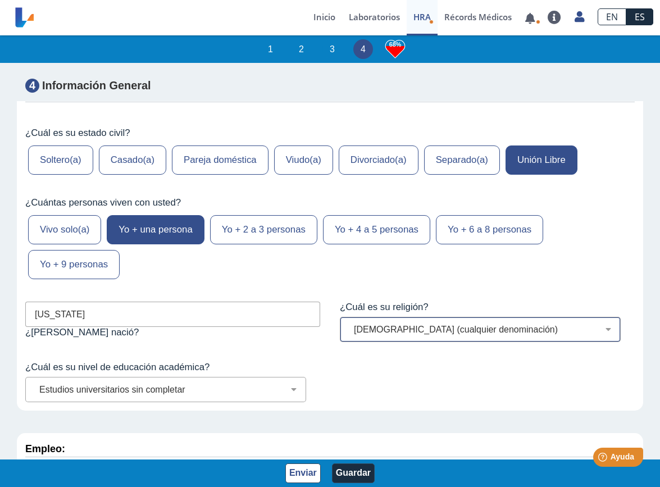
select select "1: 216"
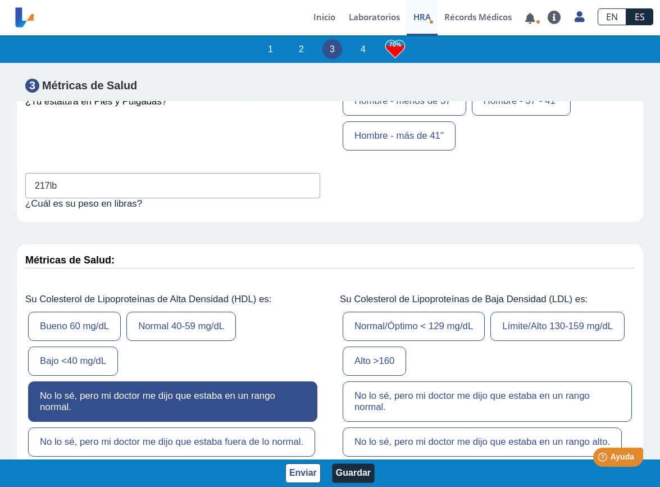
scroll to position [3641, 0]
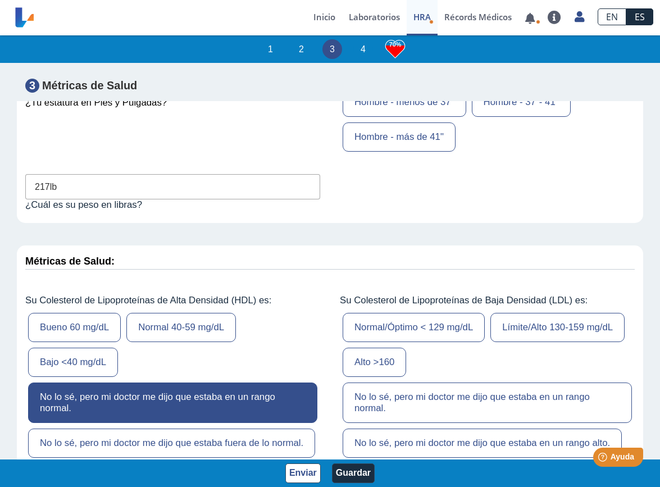
click at [508, 382] on label "No lo sé, pero mi doctor me dijo que estaba en un rango normal." at bounding box center [486, 402] width 289 height 40
click at [0, 0] on input "No lo sé, pero mi doctor me dijo que estaba en un rango normal." at bounding box center [0, 0] width 0 height 0
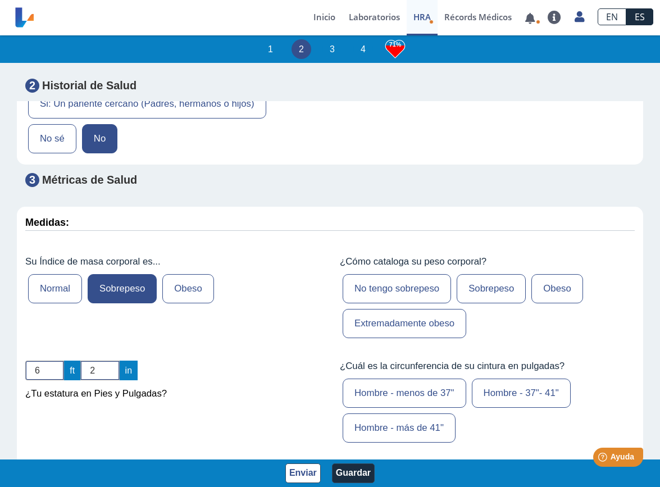
scroll to position [3351, 0]
click at [506, 273] on label "Sobrepeso" at bounding box center [490, 287] width 69 height 29
click at [0, 0] on input "Sobrepeso" at bounding box center [0, 0] width 0 height 0
click at [511, 378] on label "Hombre - 37"- 41"" at bounding box center [521, 392] width 99 height 29
click at [0, 0] on input "Hombre - 37"- 41"" at bounding box center [0, 0] width 0 height 0
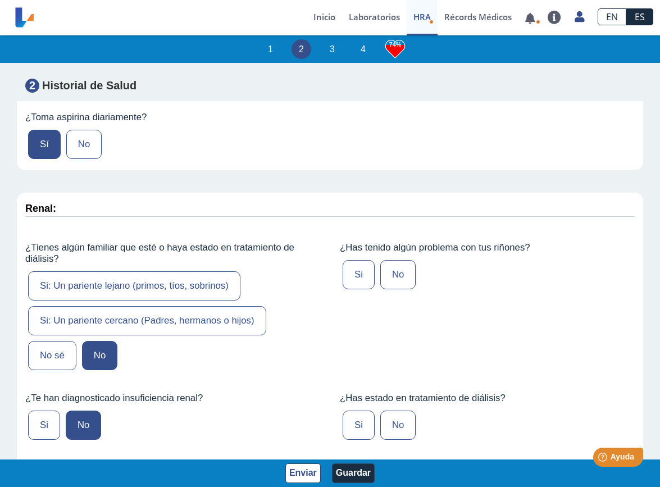
scroll to position [2923, 0]
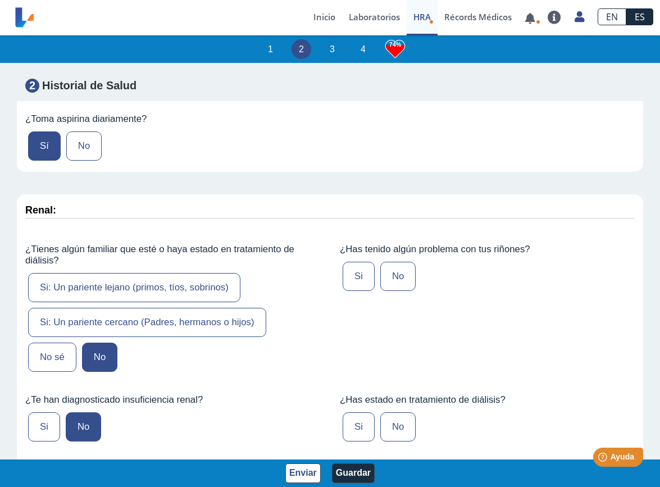
click at [399, 412] on label "No" at bounding box center [397, 426] width 35 height 29
click at [0, 0] on input "No" at bounding box center [0, 0] width 0 height 0
click at [403, 262] on label "No" at bounding box center [397, 276] width 35 height 29
click at [0, 0] on input "No" at bounding box center [0, 0] width 0 height 0
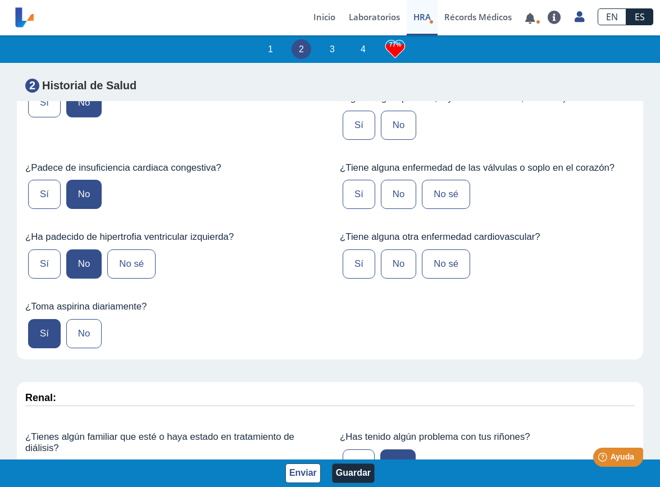
scroll to position [2735, 0]
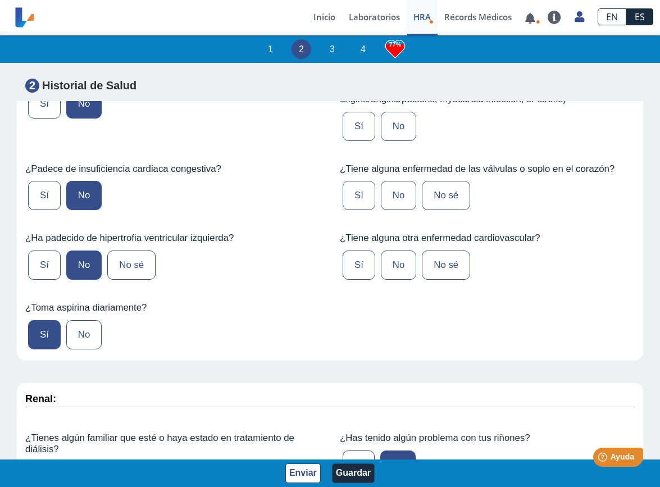
click at [440, 250] on label "No sé" at bounding box center [446, 264] width 48 height 29
click at [0, 0] on input "No sé" at bounding box center [0, 0] width 0 height 0
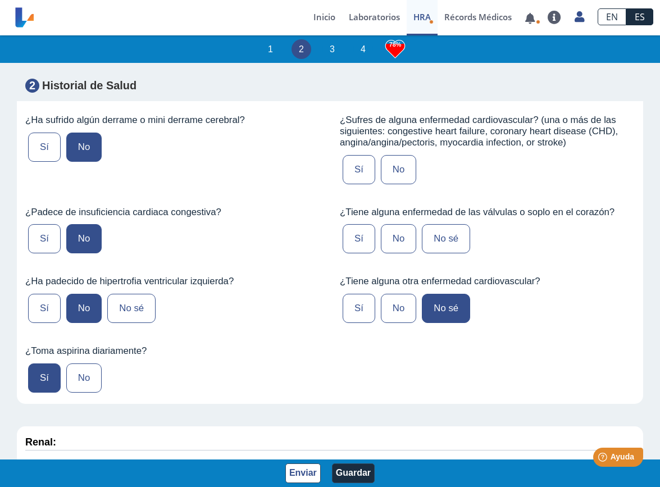
scroll to position [2683, 0]
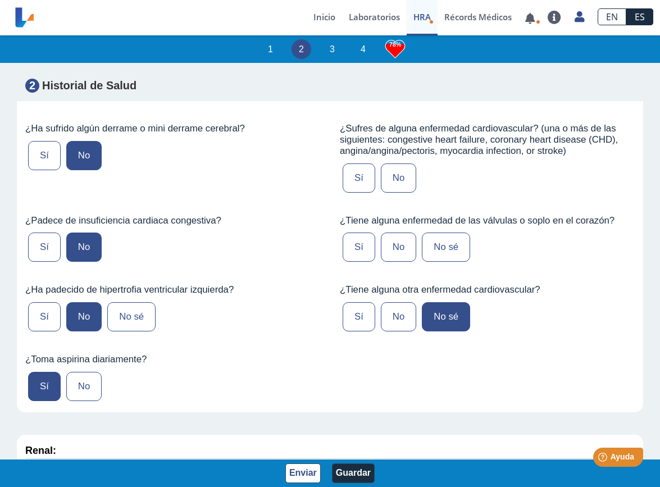
click at [394, 232] on label "No" at bounding box center [398, 246] width 35 height 29
click at [0, 0] on input "No" at bounding box center [0, 0] width 0 height 0
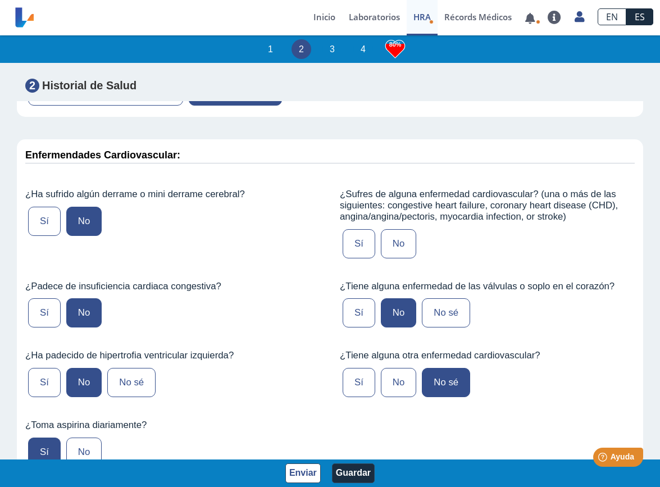
scroll to position [2615, 0]
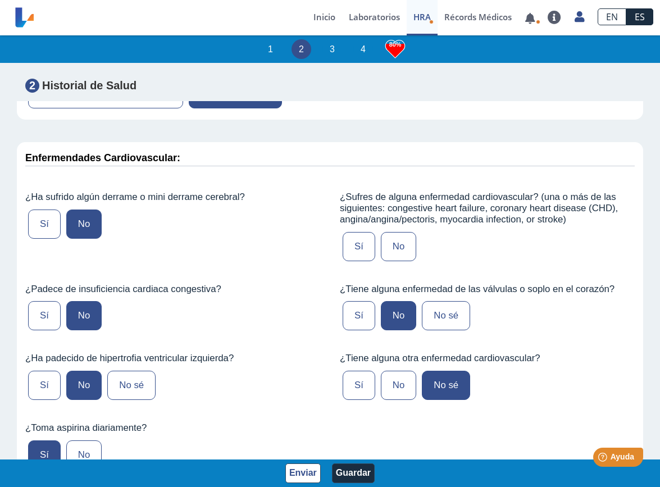
click at [401, 232] on label "No" at bounding box center [398, 246] width 35 height 29
click at [0, 0] on input "No" at bounding box center [0, 0] width 0 height 0
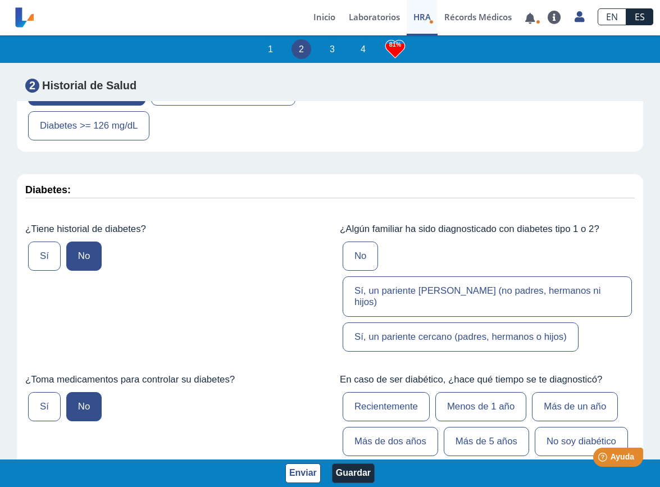
scroll to position [2159, 0]
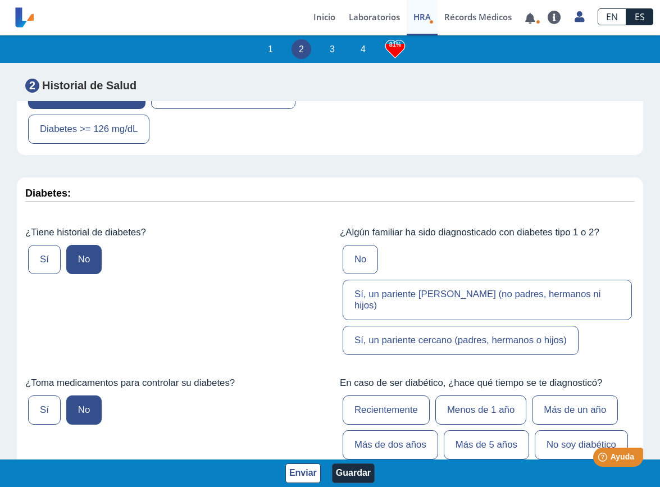
click at [406, 280] on label "Sí, un pariente [PERSON_NAME] (no padres, hermanos ni hijos)" at bounding box center [486, 300] width 289 height 40
click at [0, 0] on input "Sí, un pariente [PERSON_NAME] (no padres, hermanos ni hijos)" at bounding box center [0, 0] width 0 height 0
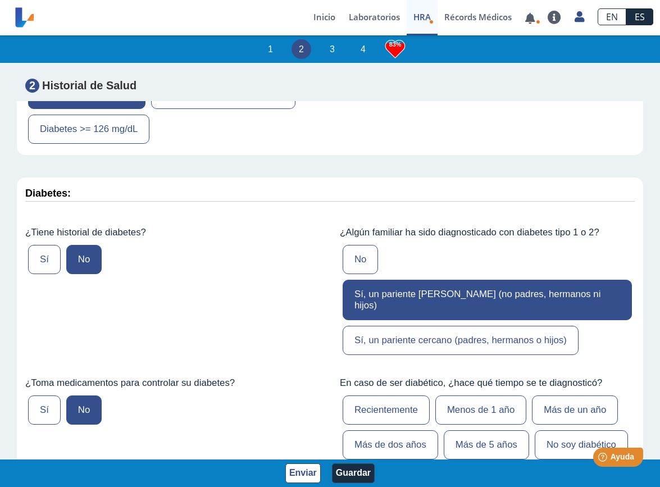
click at [402, 326] on label "Sí, un pariente cercano (padres, hermanos o hijos)" at bounding box center [460, 340] width 236 height 29
click at [0, 0] on input "Sí, un pariente cercano (padres, hermanos o hijos)" at bounding box center [0, 0] width 0 height 0
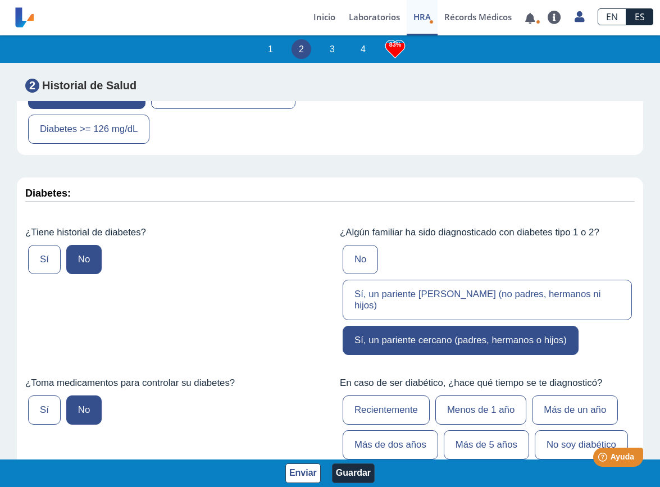
click at [438, 280] on label "Sí, un pariente [PERSON_NAME] (no padres, hermanos ni hijos)" at bounding box center [486, 300] width 289 height 40
click at [0, 0] on input "Sí, un pariente [PERSON_NAME] (no padres, hermanos ni hijos)" at bounding box center [0, 0] width 0 height 0
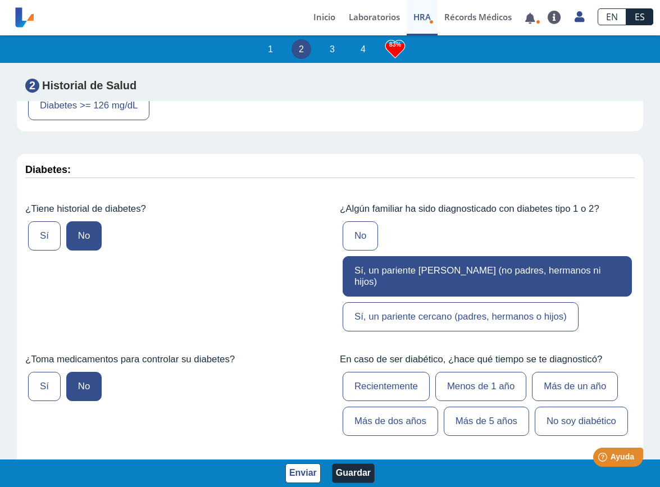
scroll to position [2184, 0]
click at [588, 406] on label "No soy diabético" at bounding box center [580, 420] width 93 height 29
click at [0, 0] on input "No soy diabético" at bounding box center [0, 0] width 0 height 0
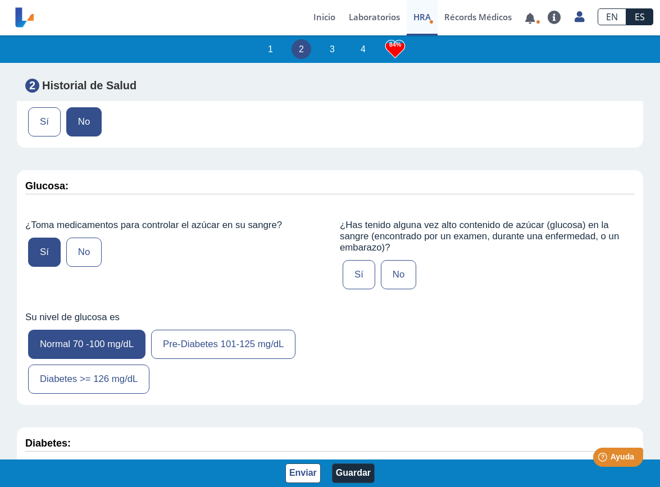
scroll to position [1923, 0]
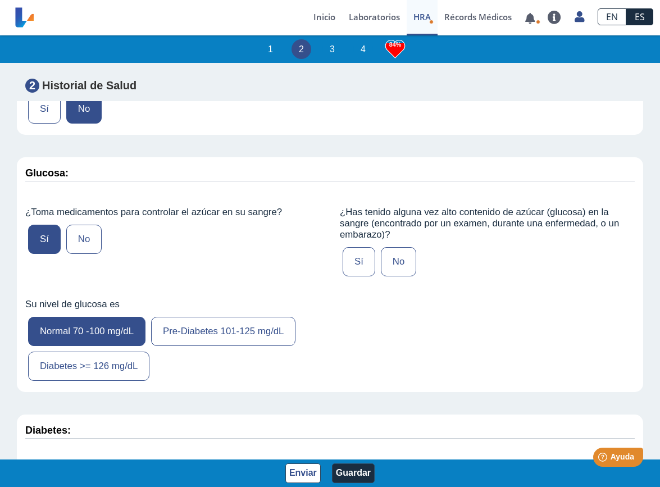
click at [355, 255] on label "Sí" at bounding box center [358, 261] width 33 height 29
click at [0, 0] on input "Sí" at bounding box center [0, 0] width 0 height 0
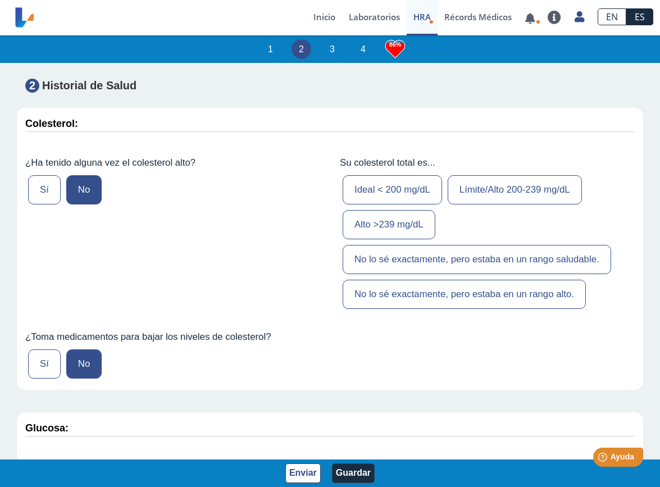
scroll to position [1664, 0]
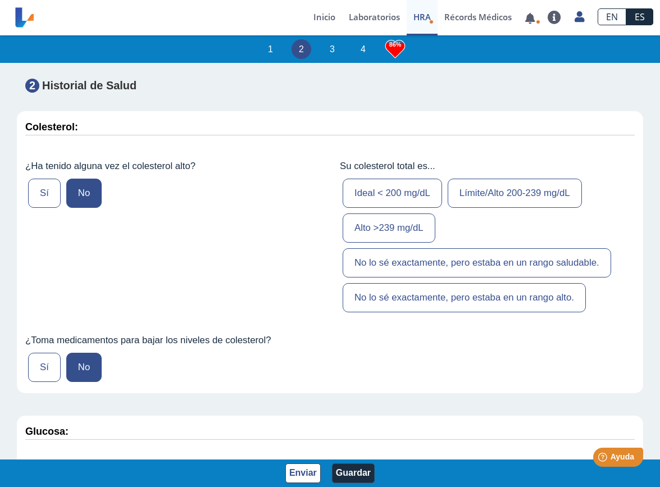
click at [418, 179] on label "Ideal < 200 mg/dL" at bounding box center [391, 193] width 99 height 29
click at [0, 0] on input "Ideal < 200 mg/dL" at bounding box center [0, 0] width 0 height 0
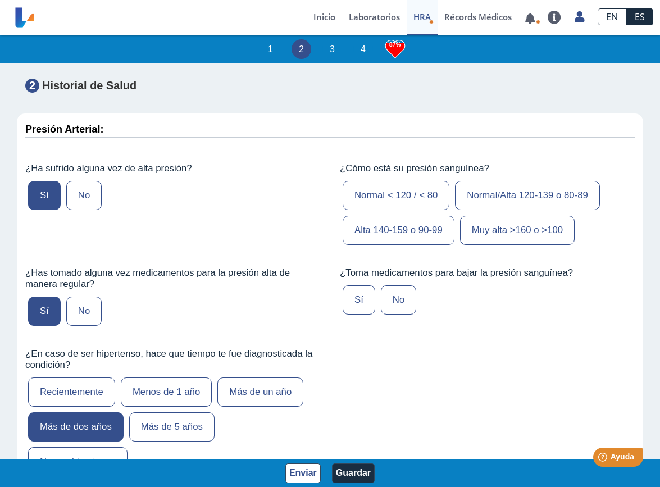
scroll to position [1263, 0]
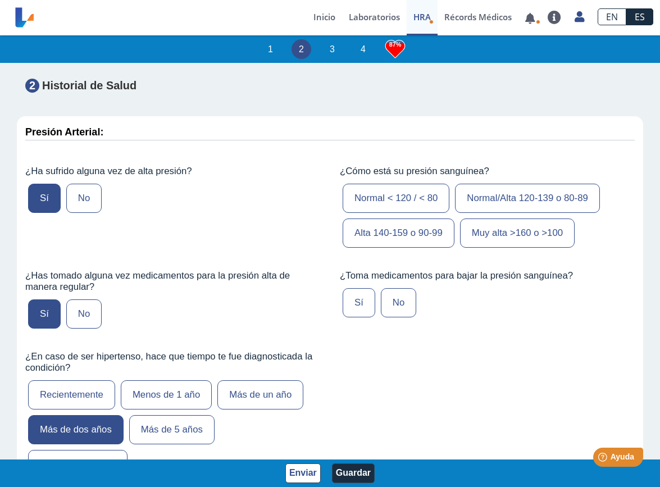
click at [490, 191] on label "Normal/Alta 120-139 o 80-89" at bounding box center [527, 198] width 145 height 29
click at [0, 0] on input "Normal/Alta 120-139 o 80-89" at bounding box center [0, 0] width 0 height 0
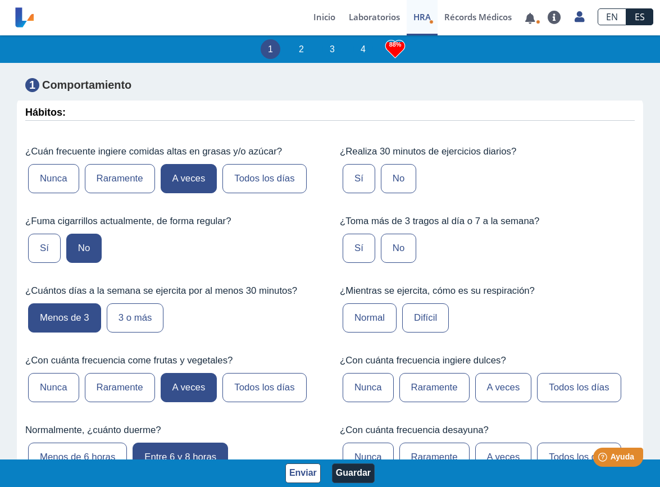
scroll to position [607, 0]
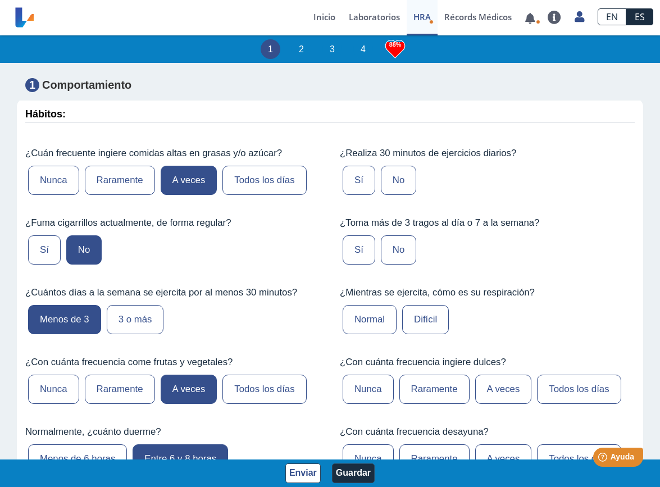
click at [404, 176] on label "No" at bounding box center [398, 180] width 35 height 29
click at [0, 0] on input "No" at bounding box center [0, 0] width 0 height 0
click at [362, 250] on label "Sí" at bounding box center [358, 249] width 33 height 29
click at [0, 0] on input "Sí" at bounding box center [0, 0] width 0 height 0
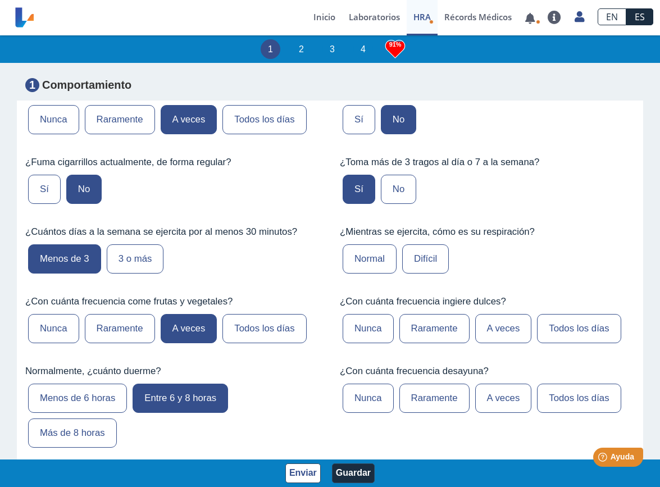
scroll to position [669, 0]
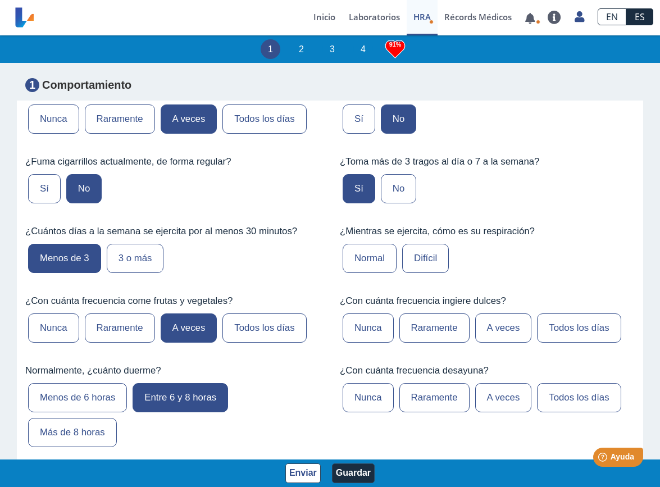
click at [437, 258] on label "Difícil" at bounding box center [425, 258] width 47 height 29
click at [0, 0] on input "Difícil" at bounding box center [0, 0] width 0 height 0
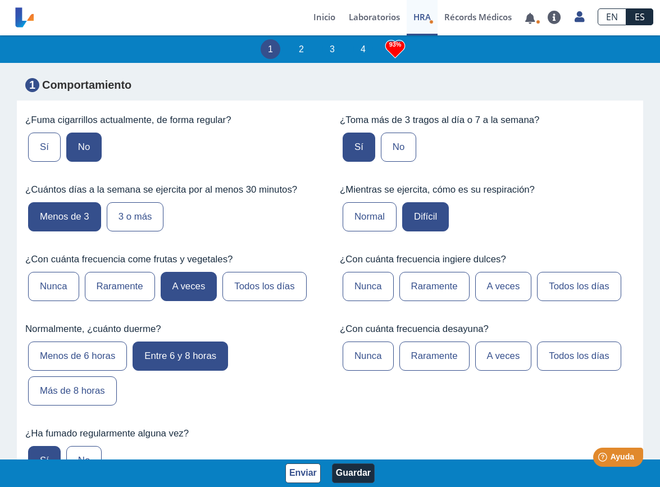
scroll to position [709, 0]
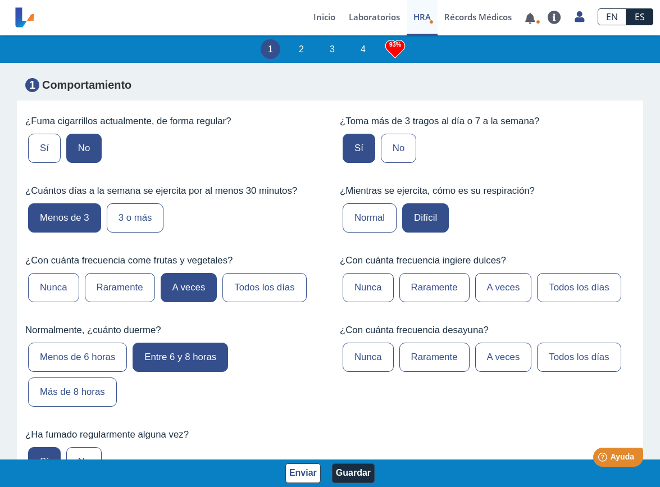
click at [506, 277] on label "A veces" at bounding box center [503, 287] width 57 height 29
click at [0, 0] on input "A veces" at bounding box center [0, 0] width 0 height 0
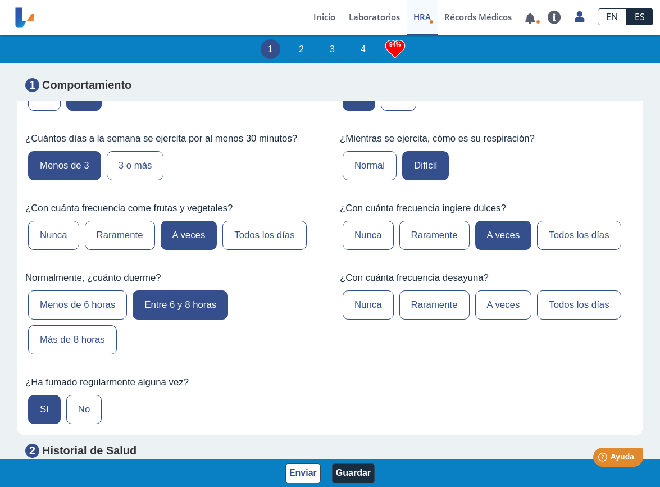
scroll to position [762, 0]
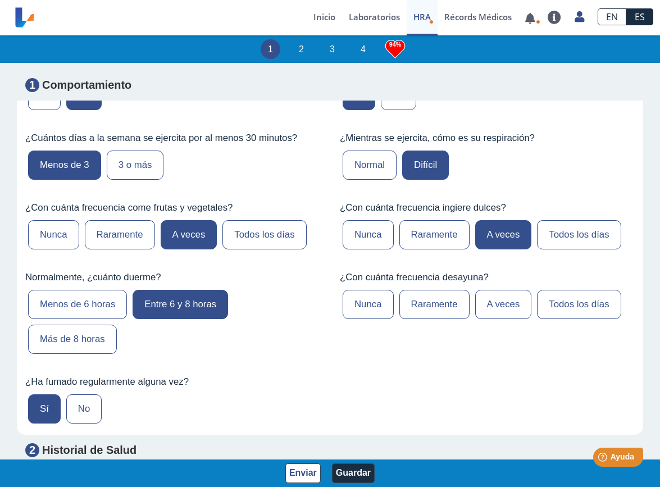
click at [505, 300] on label "A veces" at bounding box center [503, 304] width 57 height 29
click at [0, 0] on input "A veces" at bounding box center [0, 0] width 0 height 0
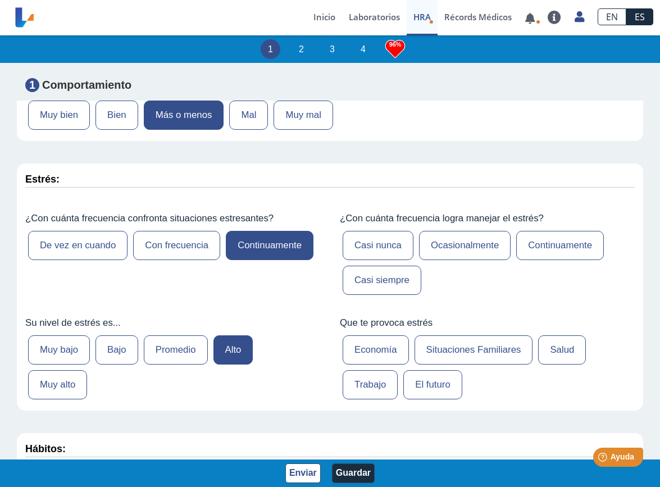
scroll to position [272, 0]
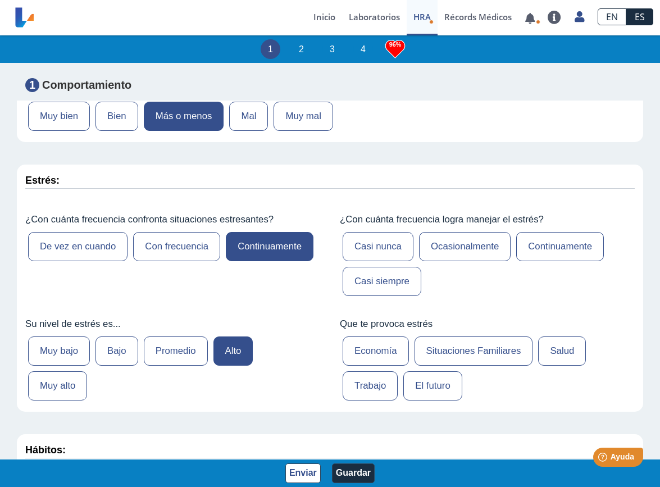
click at [546, 247] on label "Continuamente" at bounding box center [560, 246] width 88 height 29
click at [0, 0] on input "Continuamente" at bounding box center [0, 0] width 0 height 0
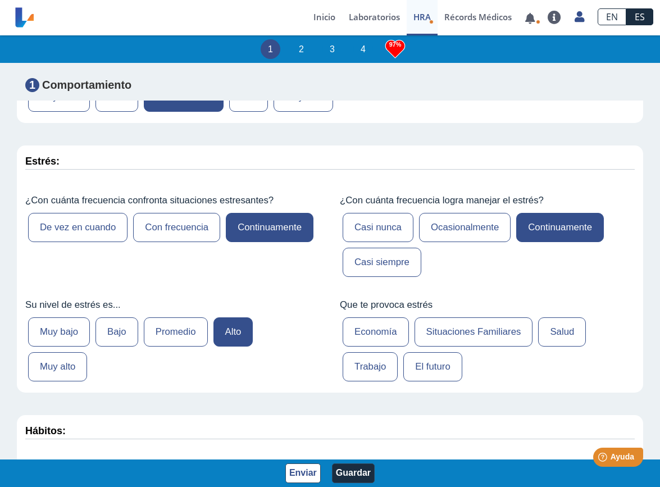
scroll to position [290, 0]
click at [386, 318] on label "Economía" at bounding box center [375, 332] width 66 height 29
click at [0, 0] on input "Economía" at bounding box center [0, 0] width 0 height 0
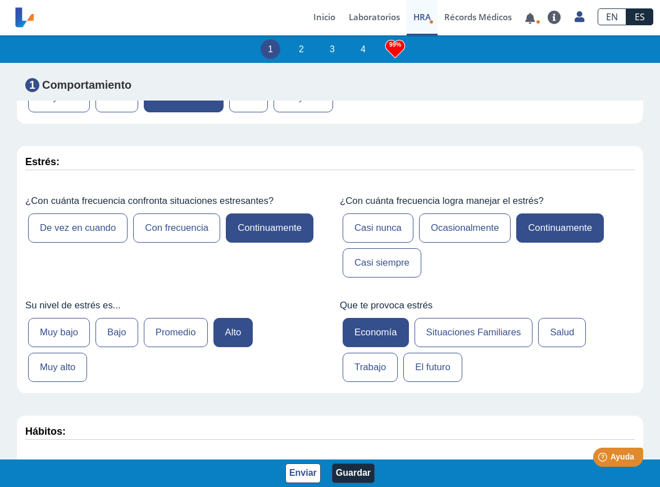
click at [363, 361] on label "Trabajo" at bounding box center [369, 367] width 55 height 29
click at [0, 0] on input "Trabajo" at bounding box center [0, 0] width 0 height 0
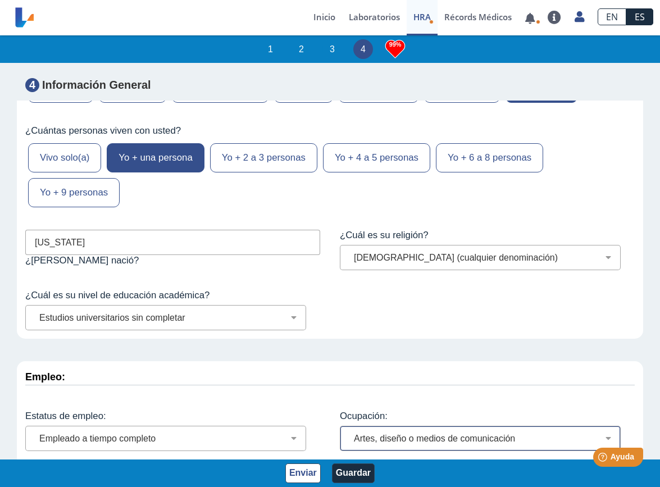
scroll to position [1, 0]
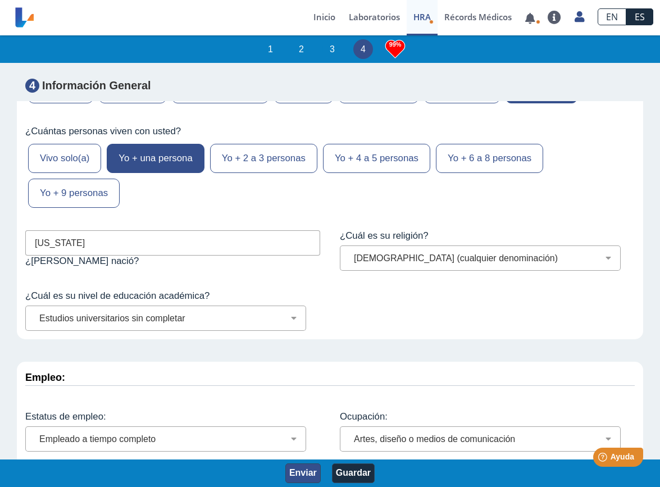
click at [313, 473] on button "Enviar" at bounding box center [302, 473] width 35 height 20
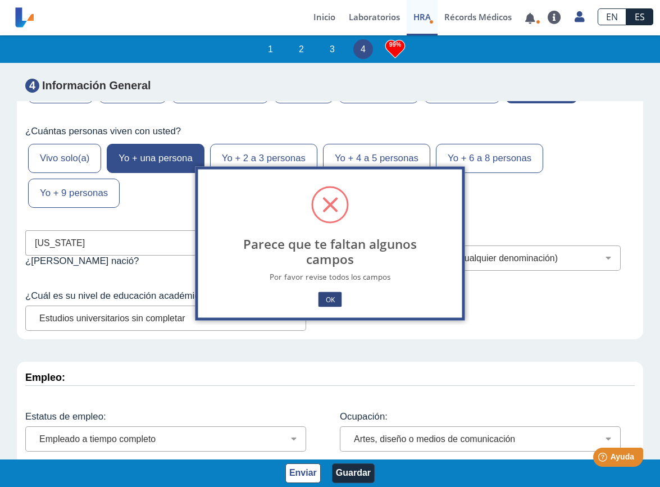
click at [330, 301] on button "OK" at bounding box center [330, 299] width 24 height 15
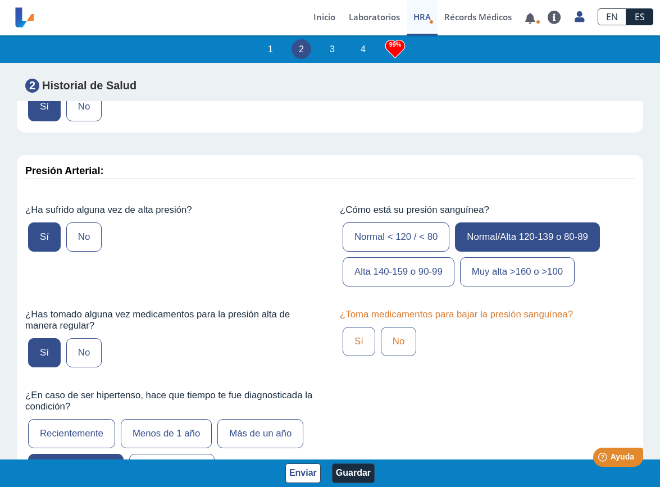
scroll to position [1223, 0]
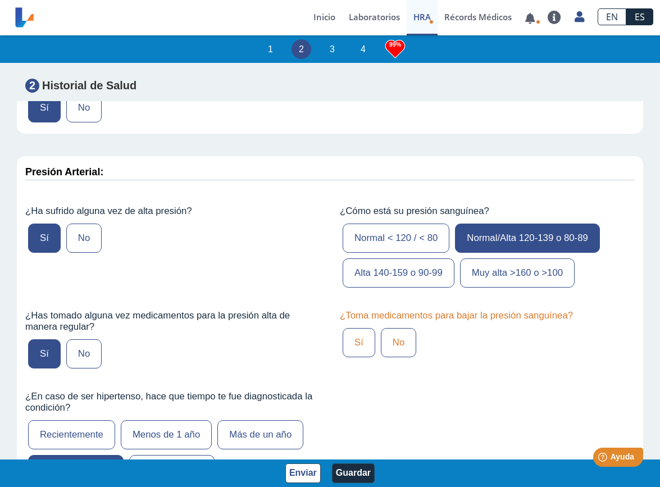
click at [361, 330] on label "Sí" at bounding box center [358, 342] width 33 height 29
click at [0, 0] on input "Sí" at bounding box center [0, 0] width 0 height 0
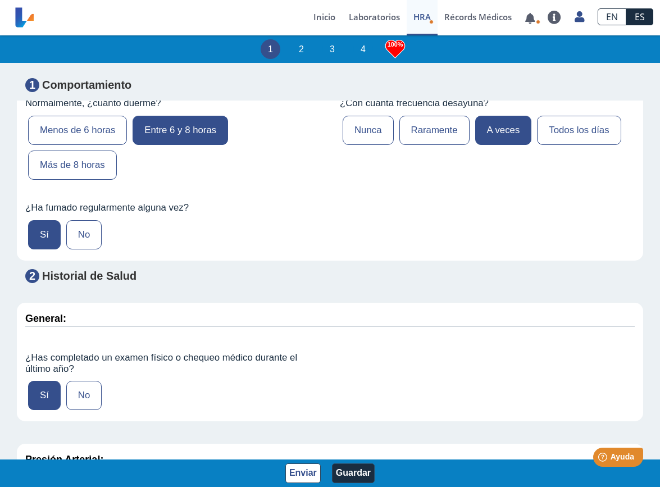
scroll to position [965, 0]
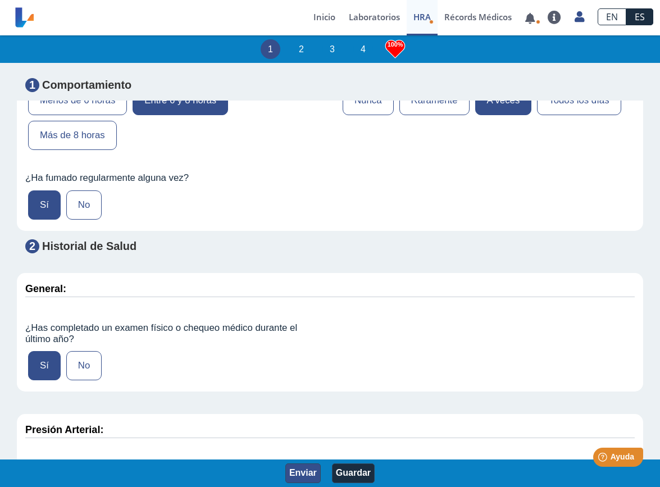
click at [298, 474] on button "Enviar" at bounding box center [302, 473] width 35 height 20
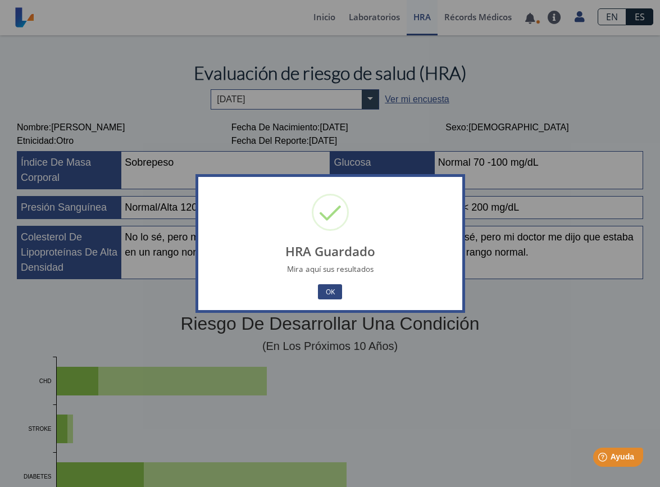
click at [328, 294] on button "OK" at bounding box center [330, 291] width 24 height 15
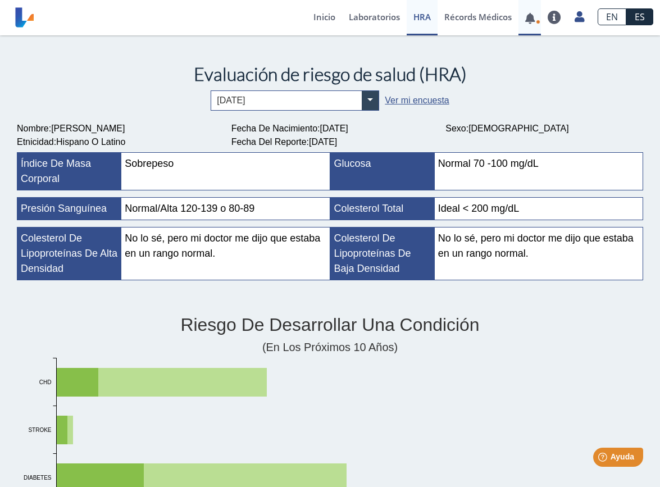
click at [530, 20] on link at bounding box center [529, 18] width 23 height 8
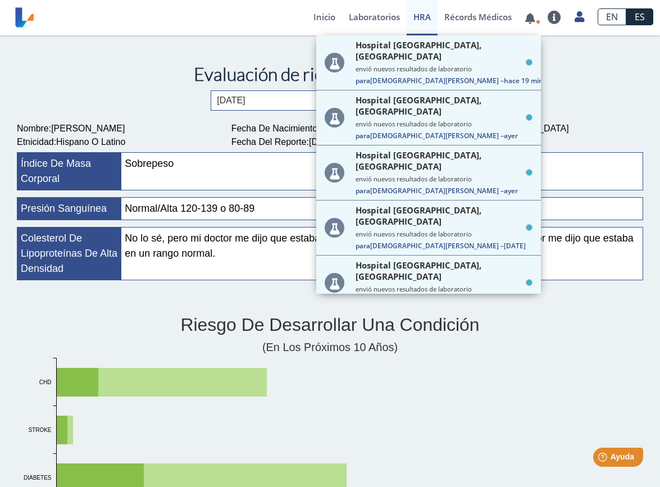
click at [578, 96] on div "× [DATE] Ver mi encuesta" at bounding box center [330, 100] width 626 height 20
